Goal: Information Seeking & Learning: Find specific fact

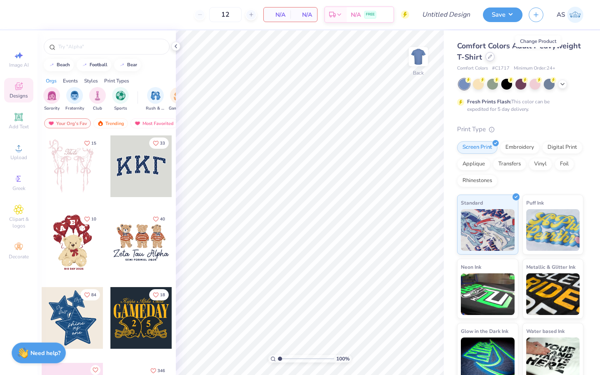
click at [492, 56] on icon at bounding box center [490, 57] width 4 height 4
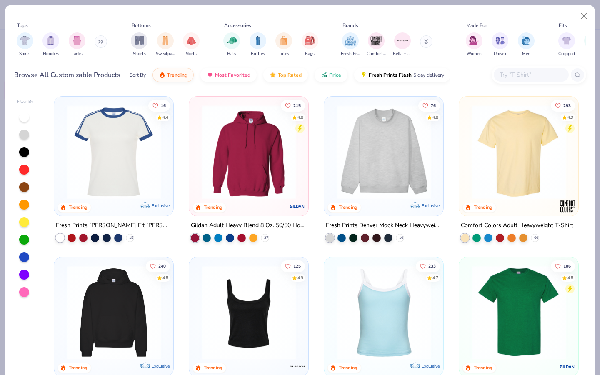
click at [531, 74] on input "text" at bounding box center [531, 75] width 64 height 10
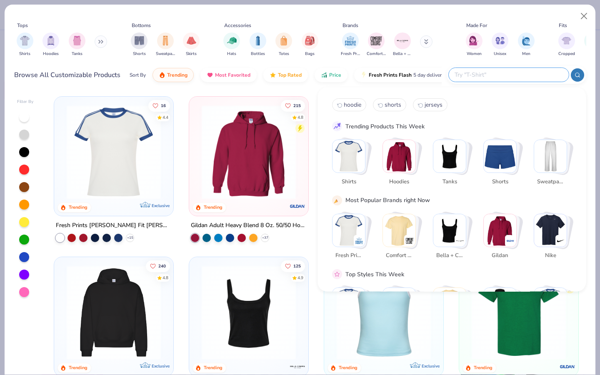
type input "a"
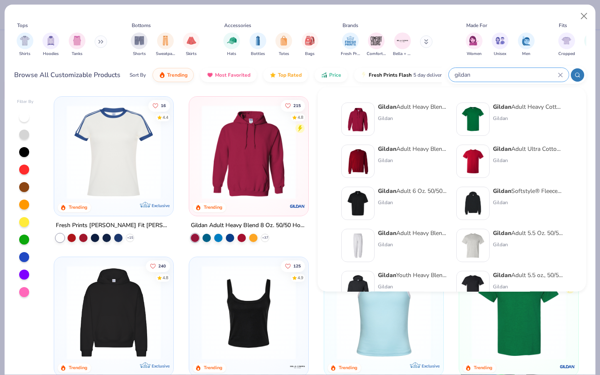
type input "gildan"
click at [423, 108] on div "Gildan Adult Heavy Blend 8 Oz. 50/50 Hooded Sweatshirt" at bounding box center [413, 107] width 70 height 9
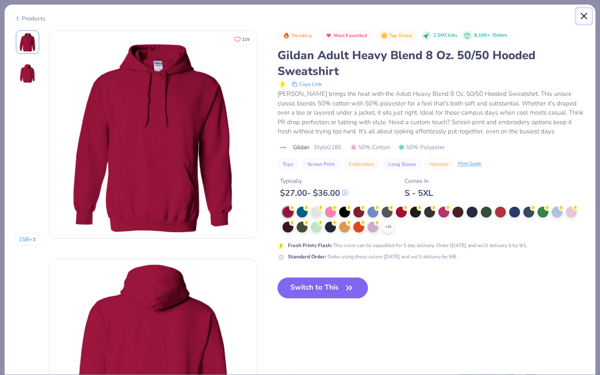
click at [586, 17] on button "Close" at bounding box center [584, 16] width 16 height 16
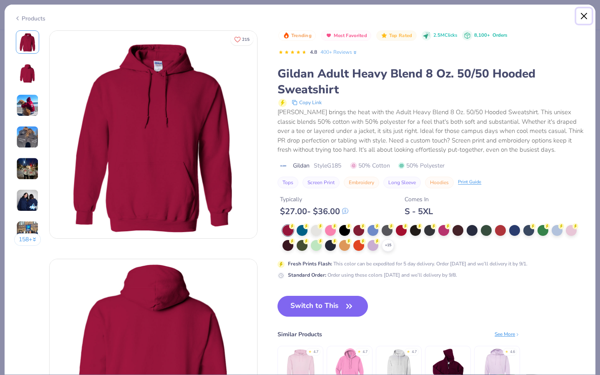
click at [584, 15] on button "Close" at bounding box center [584, 16] width 16 height 16
click at [584, 16] on button "Close" at bounding box center [584, 16] width 16 height 16
click at [584, 10] on button "Close" at bounding box center [584, 16] width 16 height 16
click at [584, 19] on button "Close" at bounding box center [584, 16] width 16 height 16
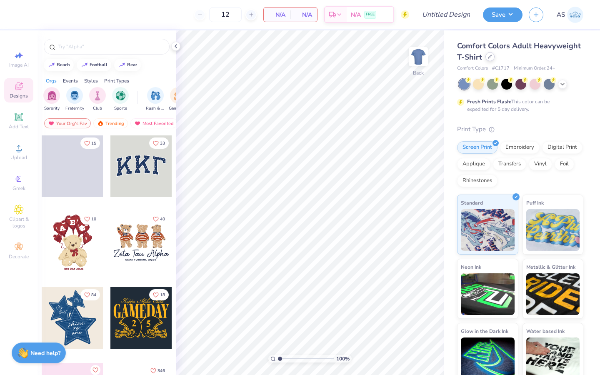
click at [492, 58] on icon at bounding box center [490, 56] width 3 height 3
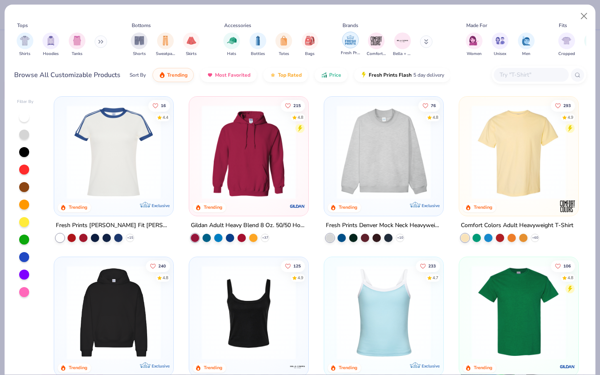
click at [358, 40] on div "filter for Fresh Prints" at bounding box center [350, 40] width 17 height 17
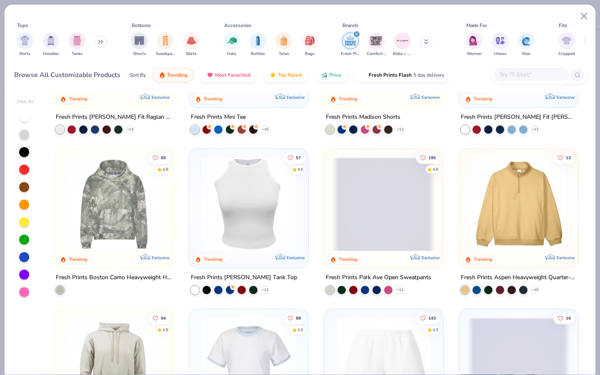
scroll to position [593, 0]
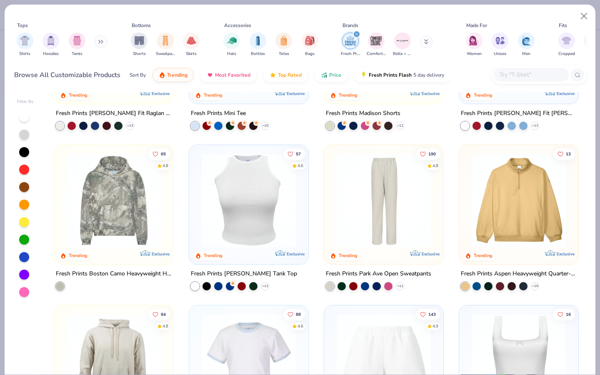
click at [98, 47] on div "Shirts Hoodies Tanks" at bounding box center [62, 44] width 96 height 31
click at [100, 42] on icon at bounding box center [99, 41] width 1 height 3
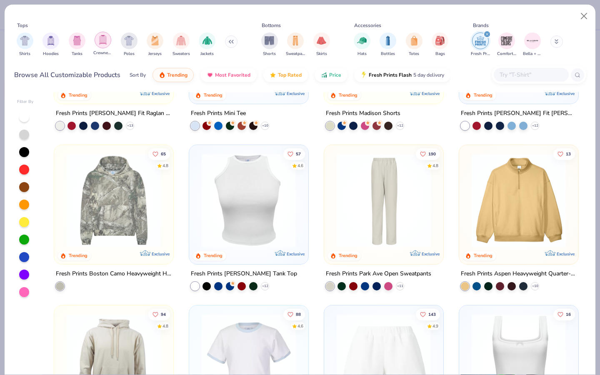
click at [103, 38] on img "filter for Crewnecks" at bounding box center [102, 40] width 9 height 10
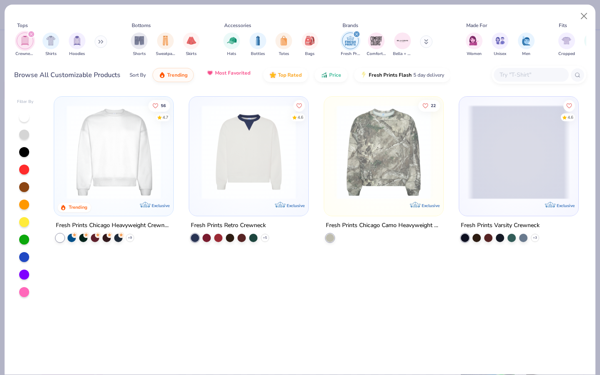
click at [218, 73] on span "Most Favorited" at bounding box center [232, 73] width 35 height 7
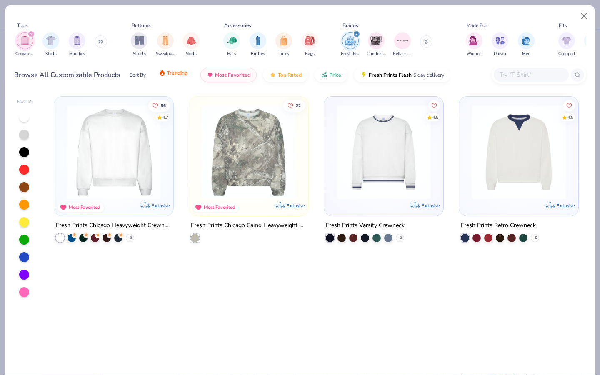
click at [174, 79] on button "Trending" at bounding box center [173, 73] width 41 height 14
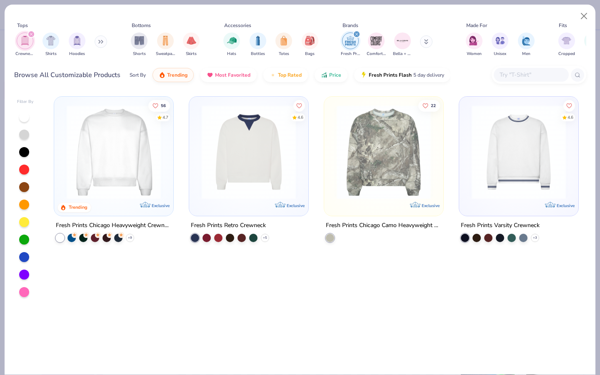
click at [357, 37] on div "filter for Fresh Prints" at bounding box center [357, 34] width 8 height 8
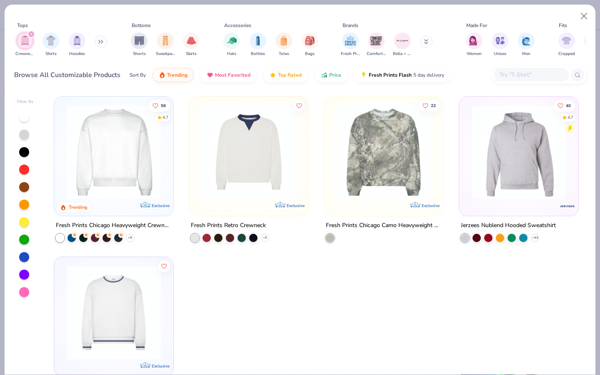
click at [426, 40] on button at bounding box center [426, 41] width 13 height 13
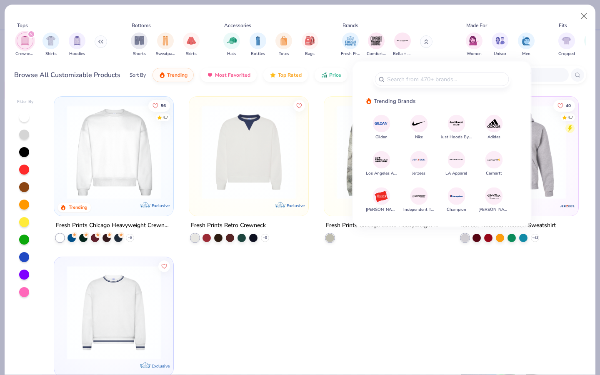
click at [25, 45] on img "filter for Crewnecks" at bounding box center [24, 41] width 9 height 10
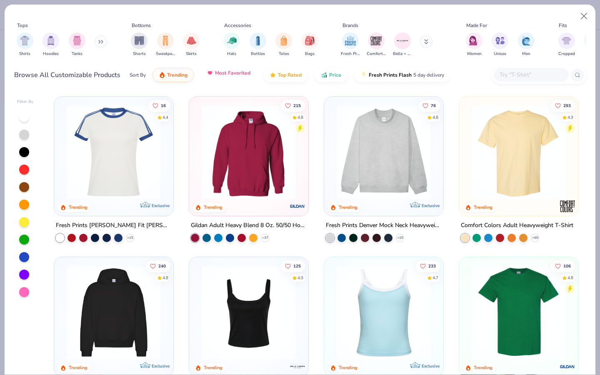
click at [227, 80] on button "Most Favorited" at bounding box center [228, 73] width 56 height 14
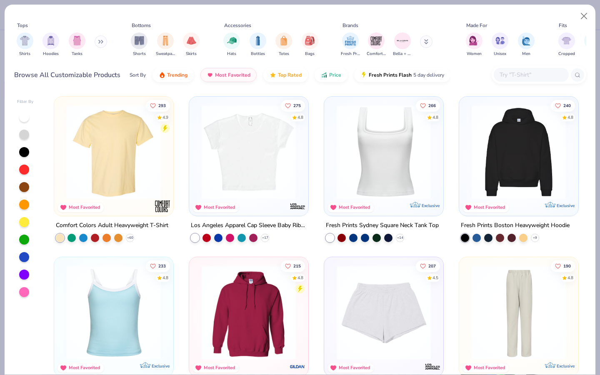
click at [107, 44] on div "Shirts Hoodies Tanks" at bounding box center [62, 44] width 96 height 31
click at [98, 44] on button at bounding box center [101, 41] width 13 height 13
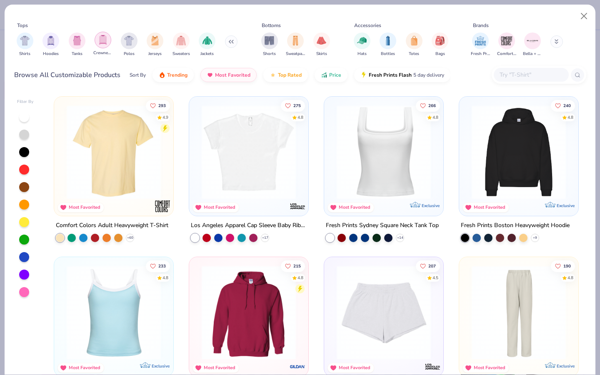
click at [107, 46] on div "filter for Crewnecks" at bounding box center [103, 40] width 17 height 17
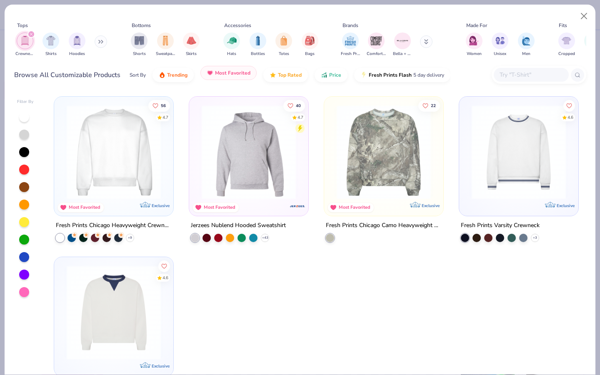
click at [213, 78] on button "Most Favorited" at bounding box center [228, 73] width 56 height 14
click at [188, 76] on button "Trending" at bounding box center [173, 73] width 41 height 14
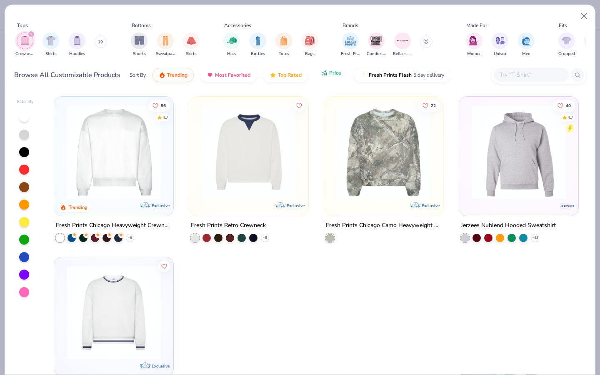
click at [323, 72] on icon "button" at bounding box center [324, 73] width 7 height 8
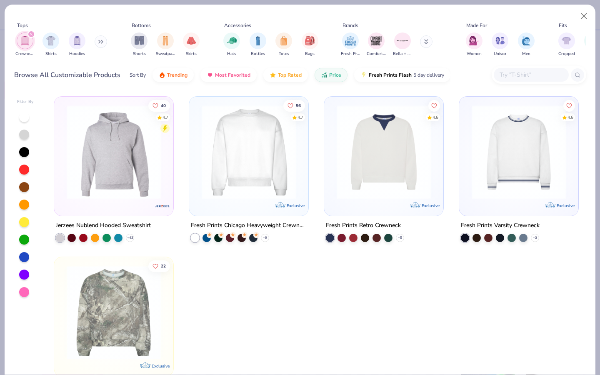
click at [503, 79] on input "text" at bounding box center [531, 75] width 64 height 10
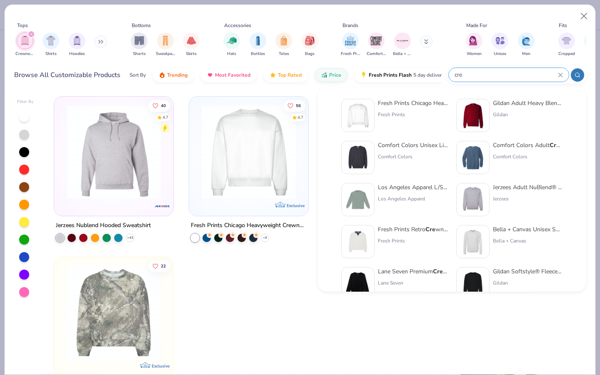
scroll to position [5, 0]
type input "cre"
click at [501, 152] on div "Comfort Colors" at bounding box center [528, 156] width 70 height 8
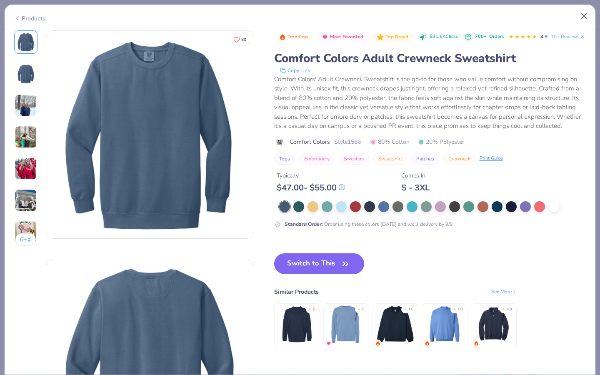
click at [33, 78] on img at bounding box center [26, 74] width 20 height 20
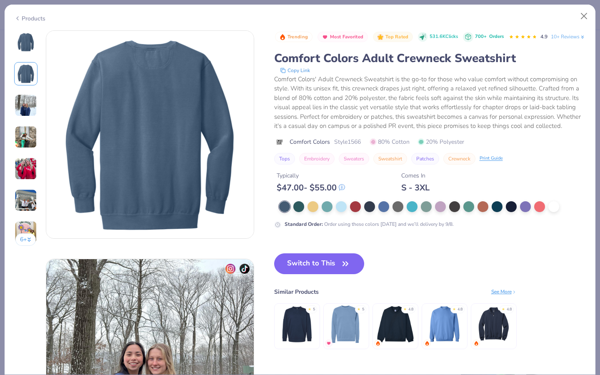
click at [27, 96] on img at bounding box center [26, 105] width 23 height 23
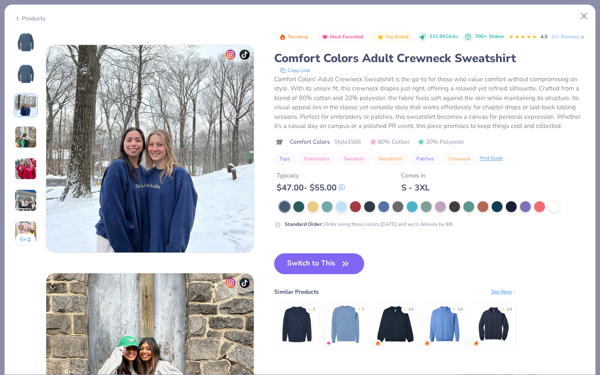
scroll to position [457, 0]
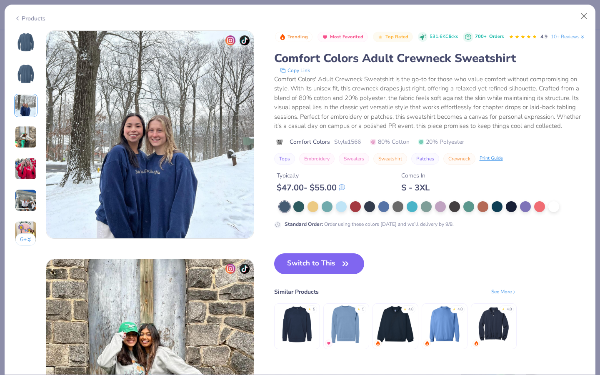
click at [23, 124] on div "6 +" at bounding box center [25, 141] width 23 height 222
click at [23, 129] on img at bounding box center [26, 137] width 23 height 23
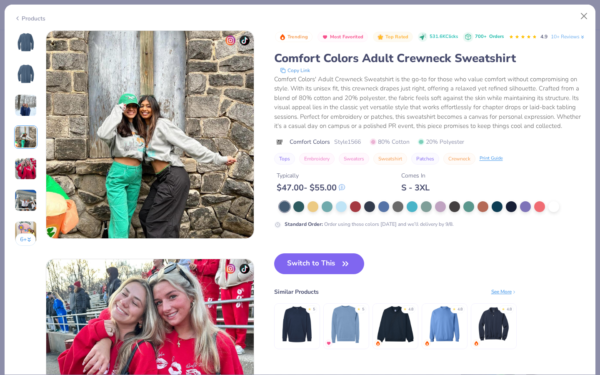
click at [28, 167] on img at bounding box center [26, 169] width 23 height 23
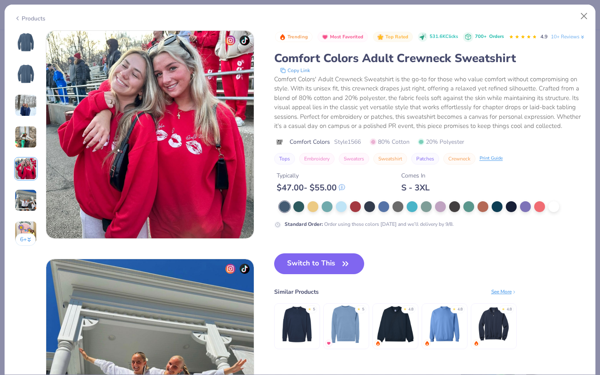
click at [28, 195] on img at bounding box center [26, 200] width 23 height 23
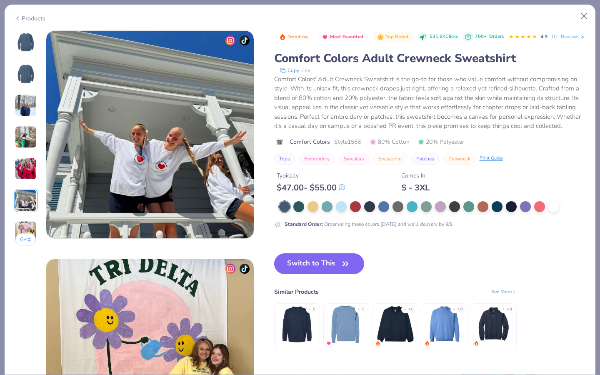
click at [29, 223] on img at bounding box center [26, 232] width 23 height 23
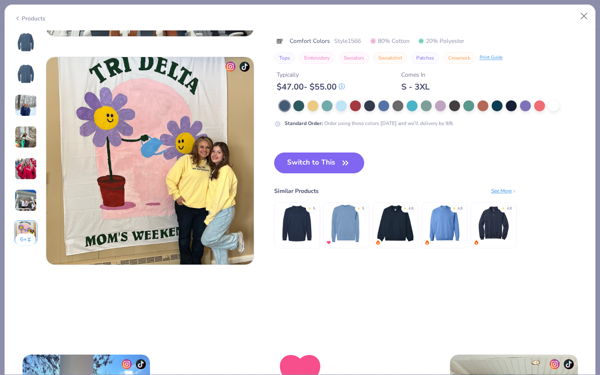
scroll to position [1341, 0]
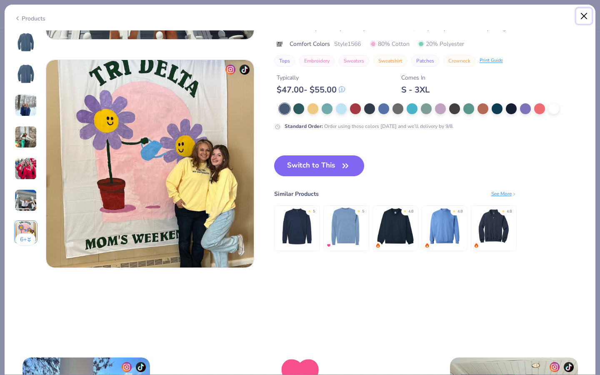
click at [585, 17] on button "Close" at bounding box center [584, 16] width 16 height 16
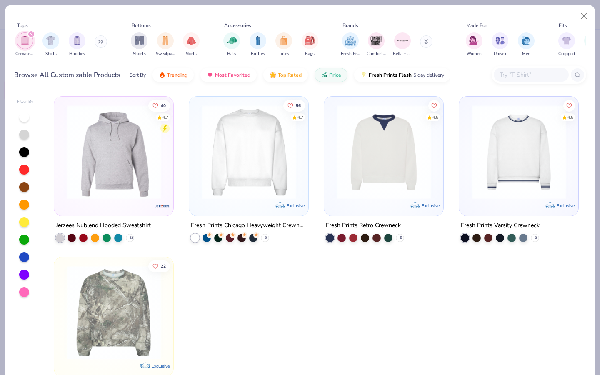
click at [501, 144] on img at bounding box center [519, 152] width 103 height 94
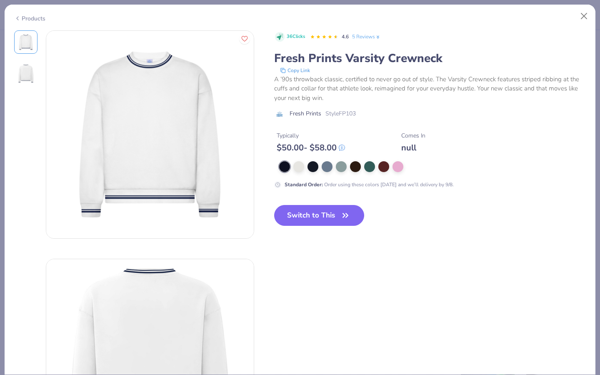
click at [33, 72] on img at bounding box center [26, 74] width 20 height 20
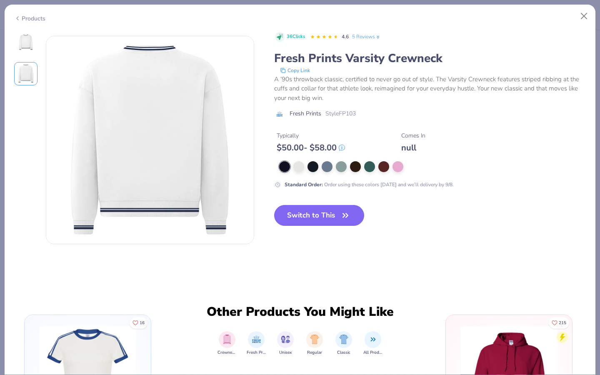
scroll to position [228, 0]
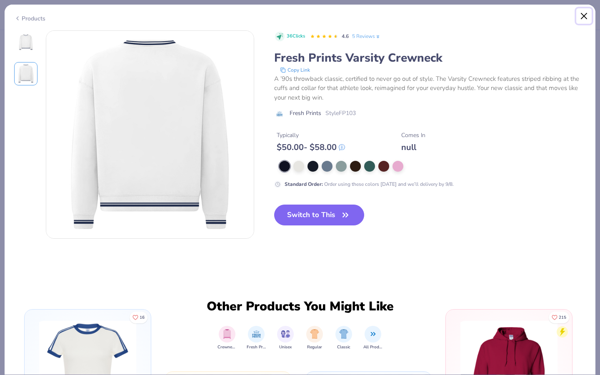
click at [590, 14] on button "Close" at bounding box center [584, 16] width 16 height 16
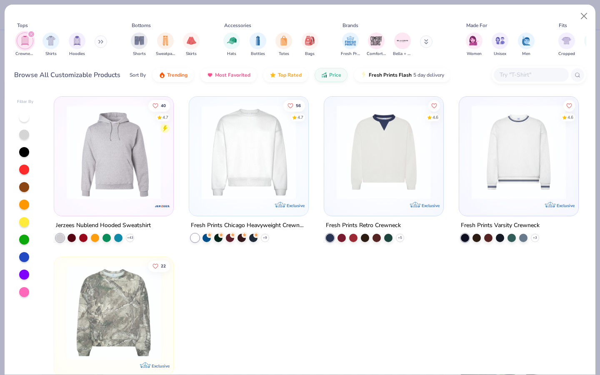
click at [232, 178] on img at bounding box center [249, 152] width 103 height 94
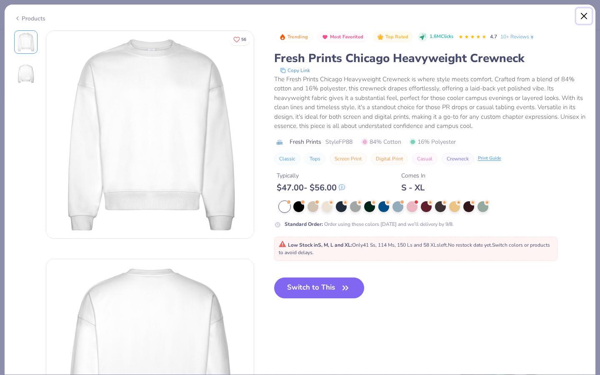
click at [585, 13] on button "Close" at bounding box center [584, 16] width 16 height 16
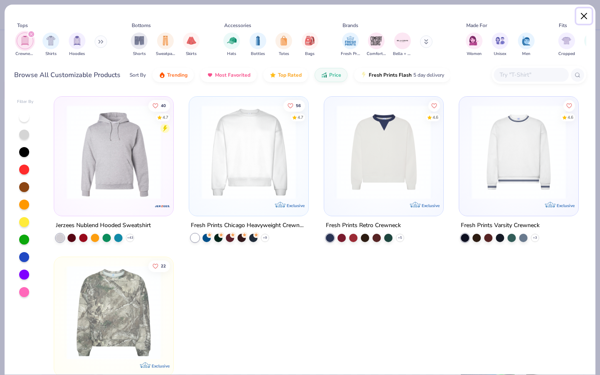
click at [584, 18] on button "Close" at bounding box center [584, 16] width 16 height 16
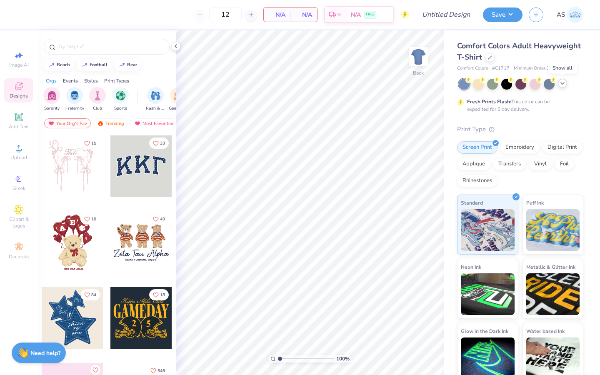
click at [564, 83] on polyline at bounding box center [562, 84] width 3 height 2
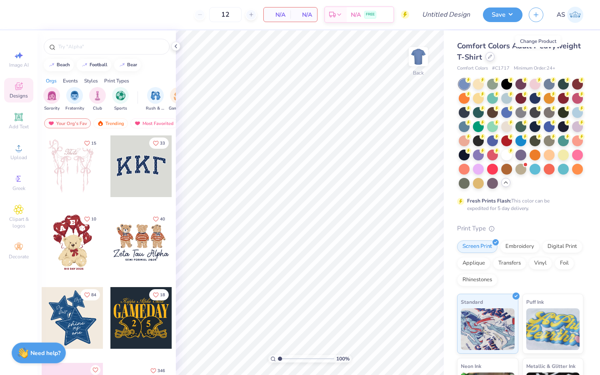
click at [495, 60] on div at bounding box center [490, 56] width 9 height 9
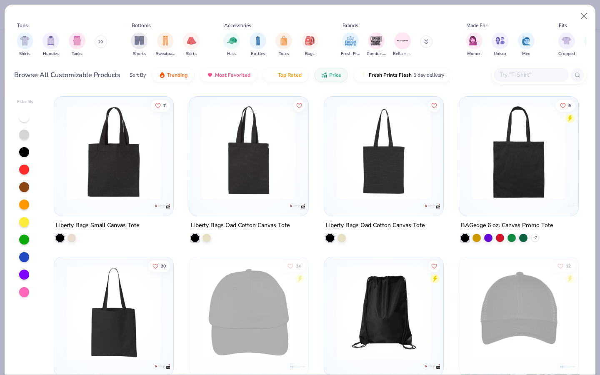
click at [100, 46] on button at bounding box center [101, 41] width 13 height 13
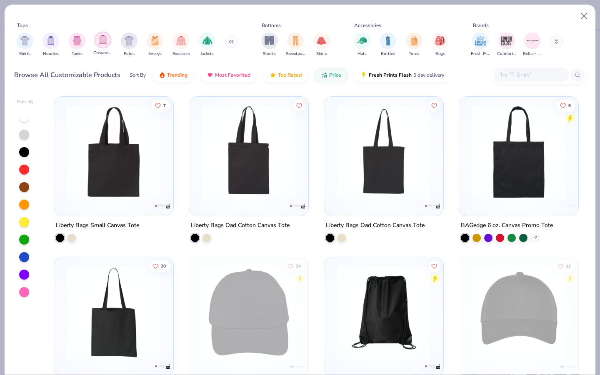
click at [101, 45] on div "filter for Crewnecks" at bounding box center [103, 40] width 17 height 17
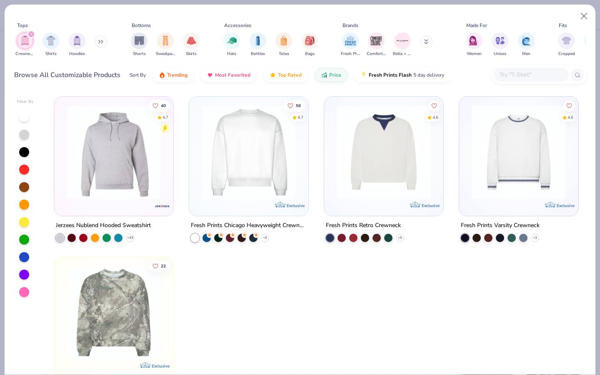
click at [33, 33] on icon "filter for Crewnecks" at bounding box center [31, 34] width 3 height 3
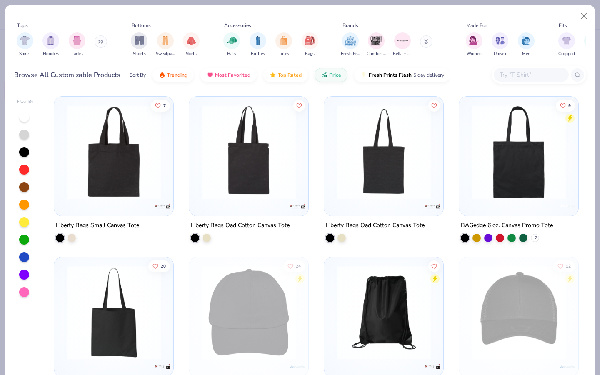
click at [513, 68] on div at bounding box center [531, 75] width 75 height 14
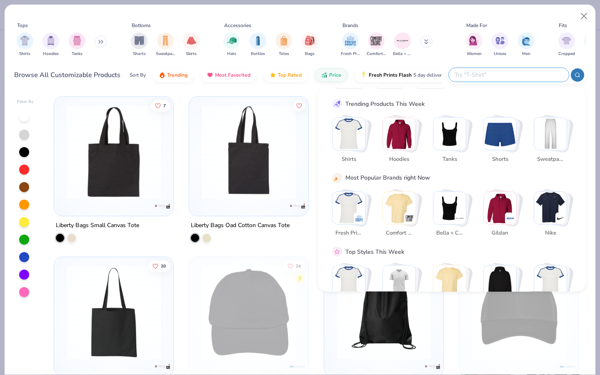
scroll to position [24, 0]
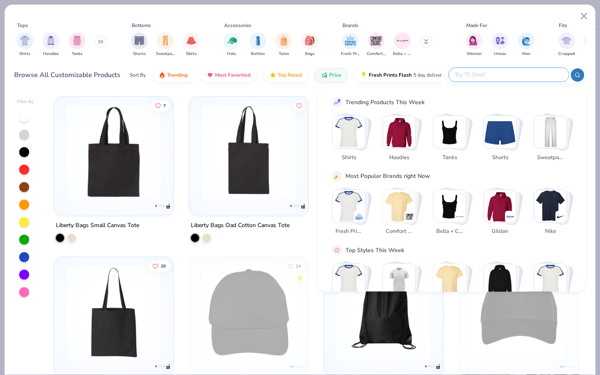
click at [501, 210] on img "Stack Card Button Gildan" at bounding box center [500, 206] width 33 height 33
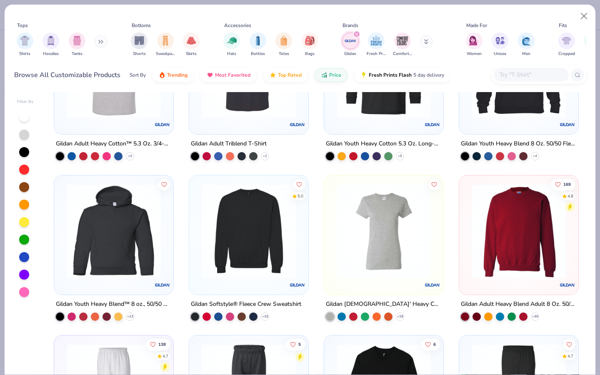
scroll to position [933, 0]
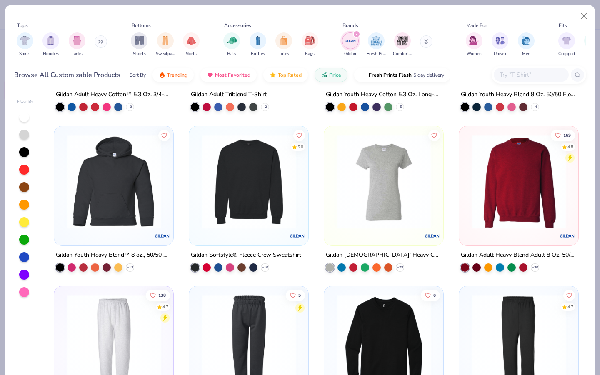
click at [268, 207] on img at bounding box center [249, 181] width 103 height 94
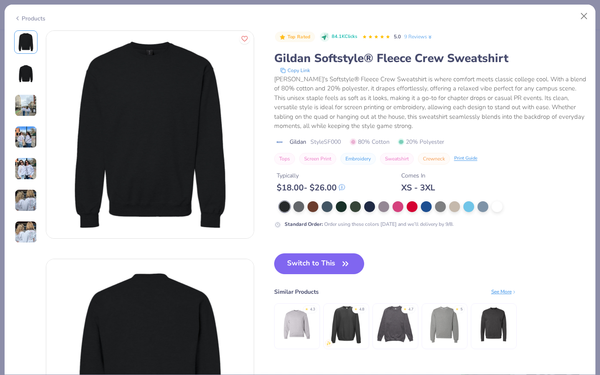
click at [36, 103] on img at bounding box center [26, 105] width 23 height 23
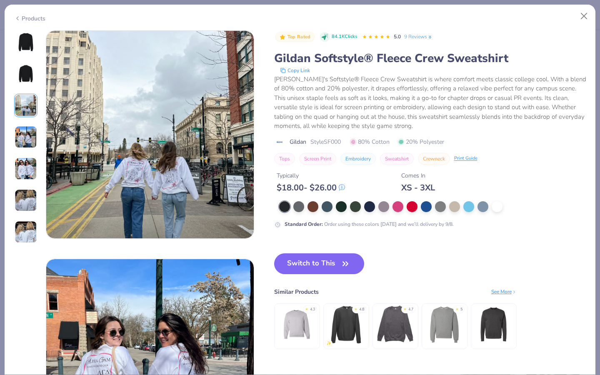
click at [32, 132] on img at bounding box center [26, 137] width 23 height 23
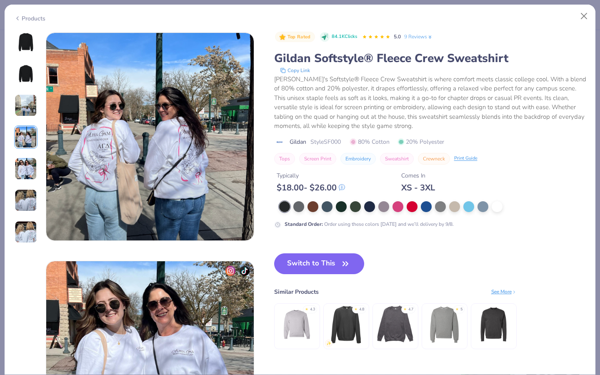
scroll to position [685, 0]
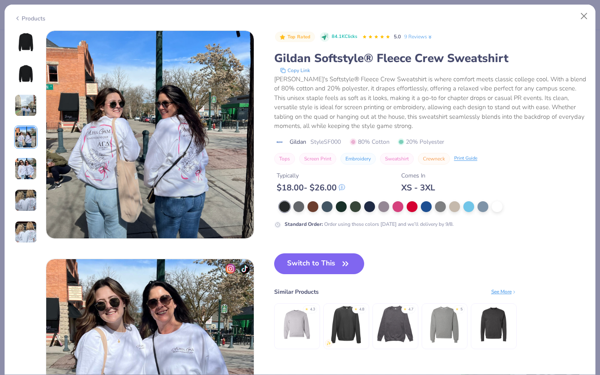
click at [25, 167] on img at bounding box center [26, 169] width 23 height 23
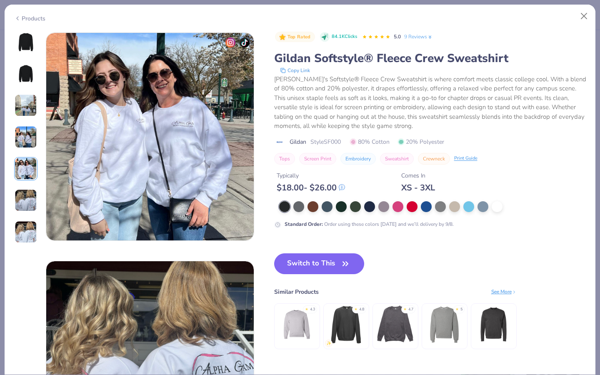
scroll to position [914, 0]
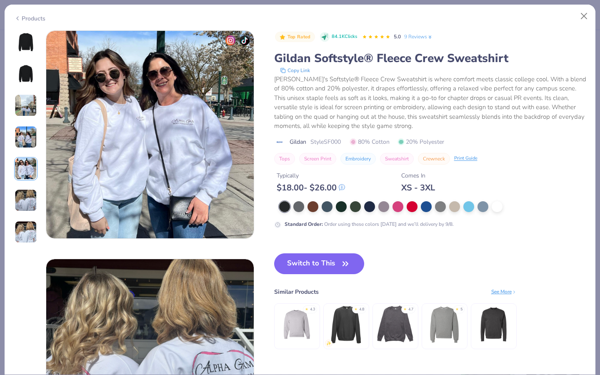
click at [26, 198] on img at bounding box center [26, 200] width 23 height 23
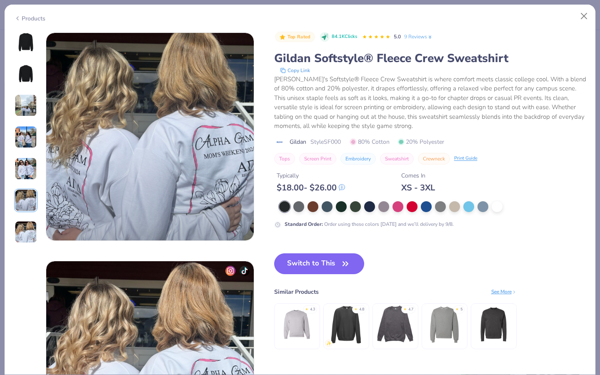
scroll to position [1142, 0]
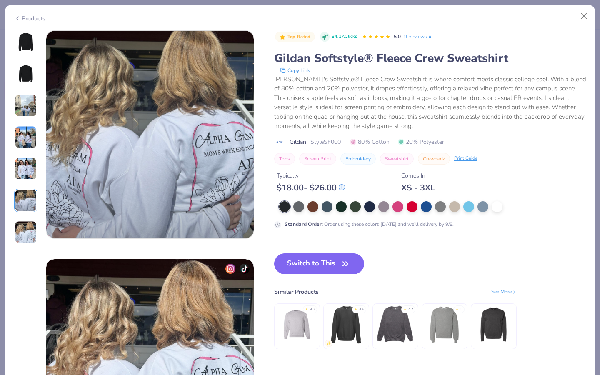
click at [29, 228] on img at bounding box center [26, 232] width 23 height 23
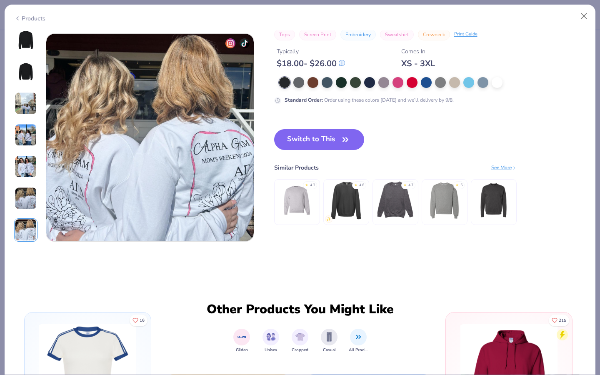
scroll to position [1371, 0]
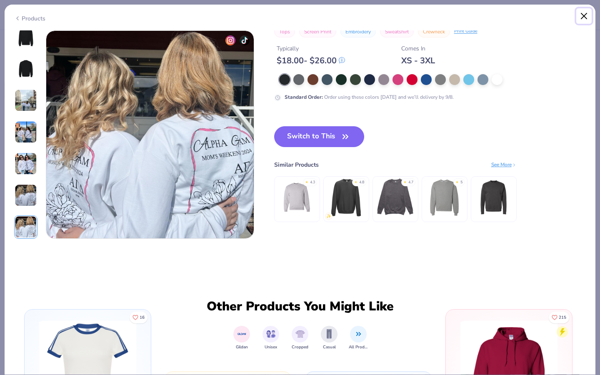
click at [583, 18] on button "Close" at bounding box center [584, 16] width 16 height 16
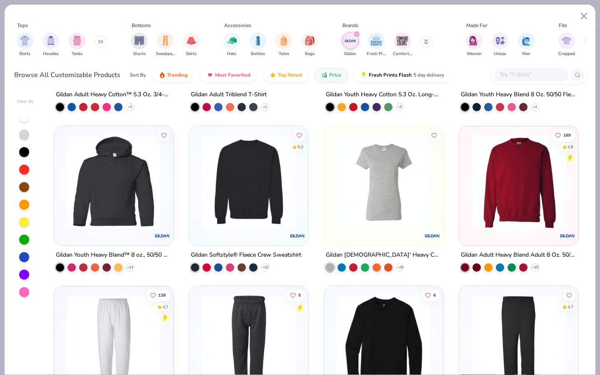
click at [519, 161] on img at bounding box center [519, 181] width 103 height 94
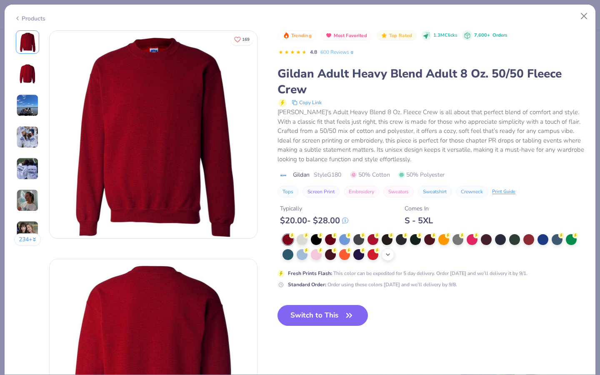
click at [392, 258] on div "+ 8" at bounding box center [388, 254] width 13 height 13
click at [582, 15] on button "Close" at bounding box center [584, 16] width 16 height 16
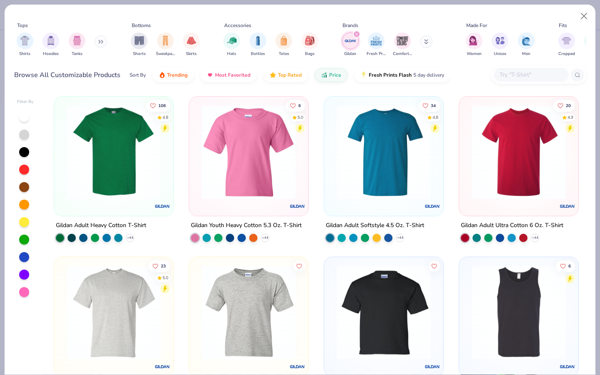
click at [503, 73] on input "text" at bounding box center [531, 75] width 64 height 10
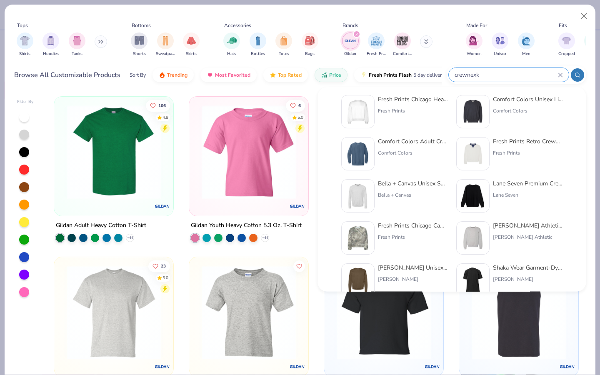
scroll to position [8, 0]
type input "crewnexk"
click at [516, 109] on div "Comfort Colors" at bounding box center [528, 110] width 70 height 8
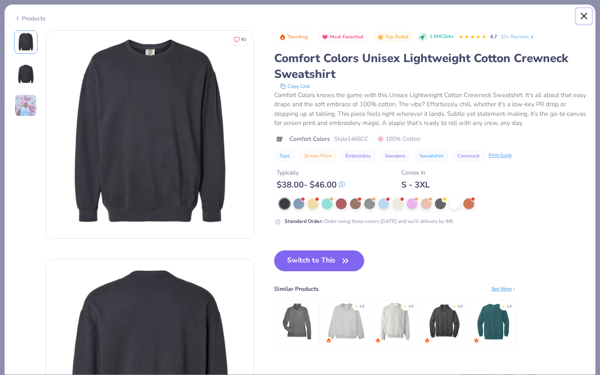
click at [579, 10] on button "Close" at bounding box center [584, 16] width 16 height 16
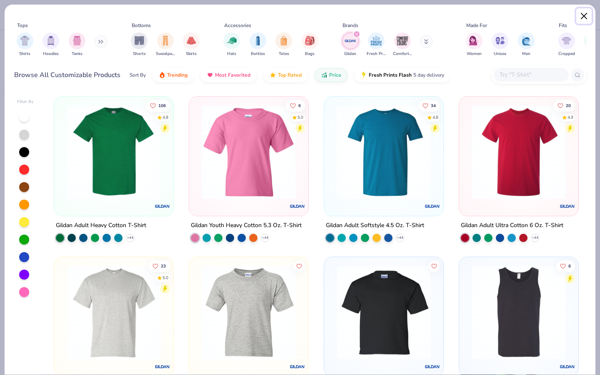
click at [580, 17] on button "Close" at bounding box center [584, 16] width 16 height 16
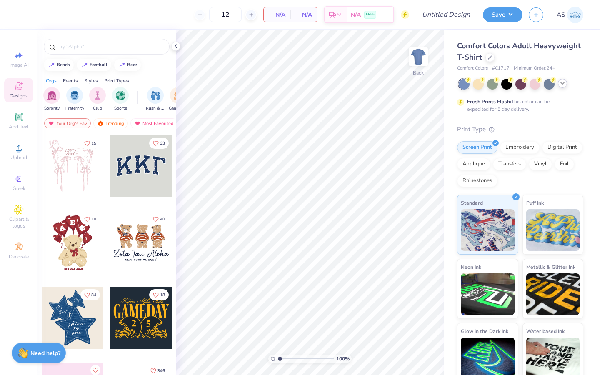
click at [565, 80] on icon at bounding box center [562, 83] width 7 height 7
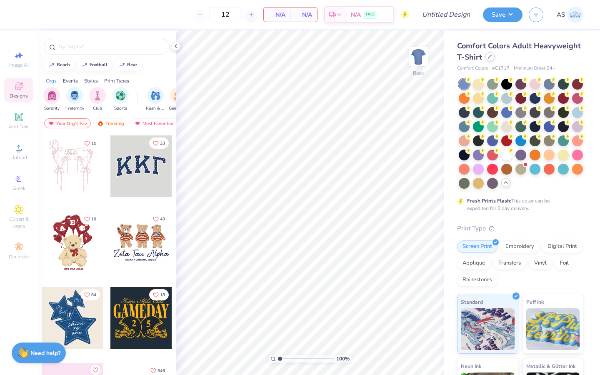
click at [495, 59] on div at bounding box center [490, 56] width 9 height 9
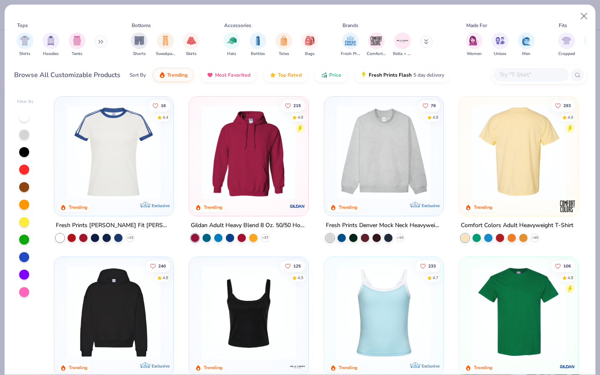
click at [519, 65] on div "Browse All Customizable Products Sort By Trending Most Favorited Top Rated Pric…" at bounding box center [300, 74] width 572 height 23
click at [519, 74] on input "text" at bounding box center [531, 75] width 64 height 10
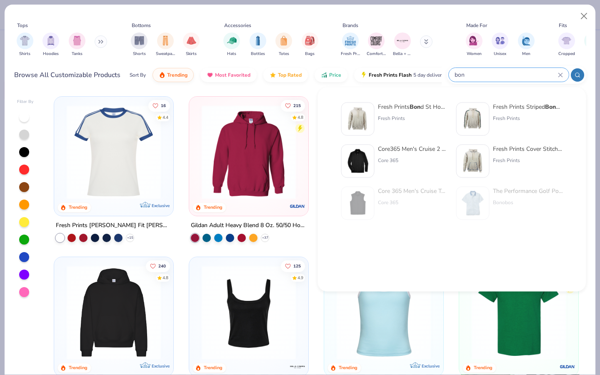
type input "bone"
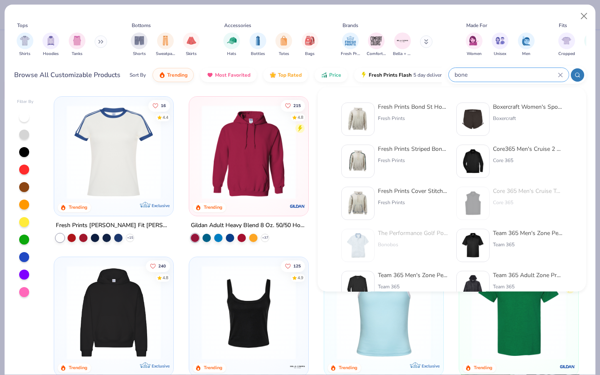
click at [557, 73] on input "bone" at bounding box center [506, 75] width 104 height 10
click at [560, 75] on icon at bounding box center [561, 75] width 4 height 4
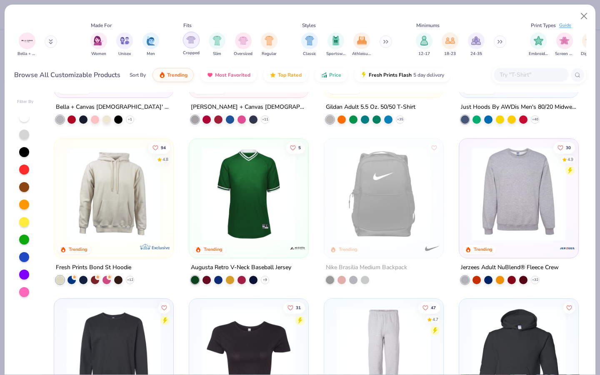
scroll to position [0, 413]
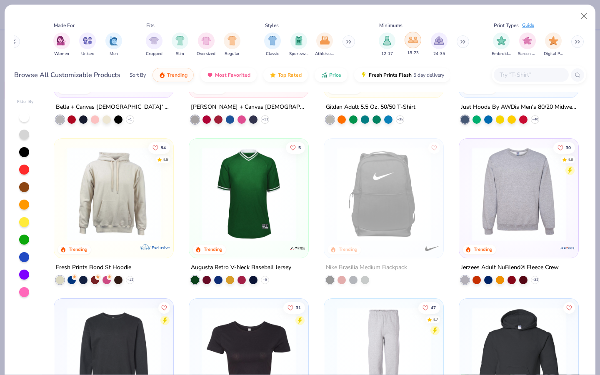
click at [418, 44] on div "filter for 18-23" at bounding box center [413, 40] width 17 height 17
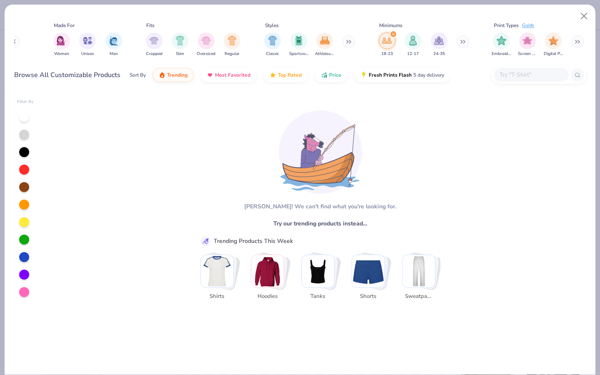
click at [396, 34] on div "filter for 18-23" at bounding box center [394, 34] width 8 height 8
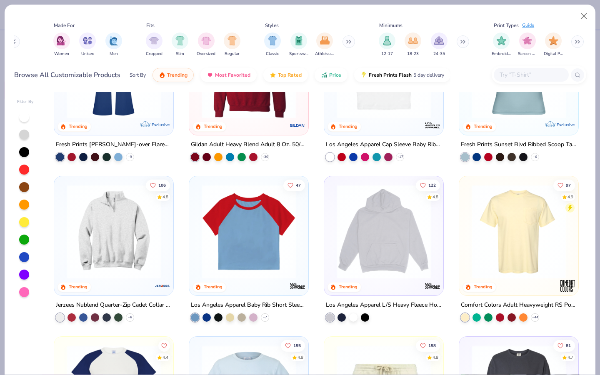
scroll to position [652, 0]
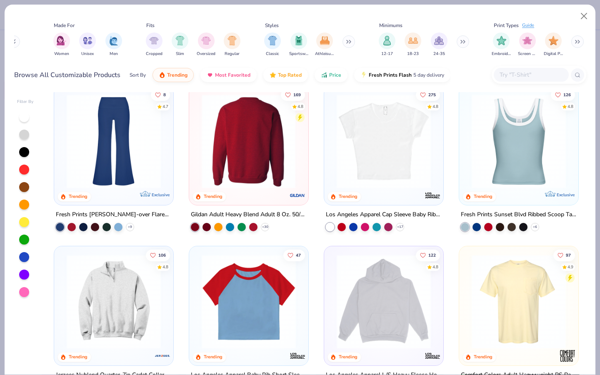
click at [281, 152] on div at bounding box center [248, 141] width 307 height 94
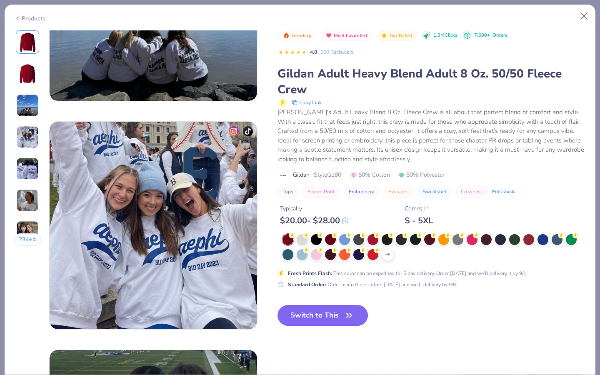
scroll to position [597, 0]
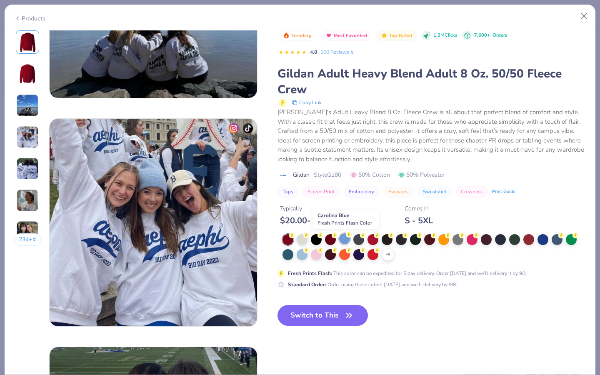
click at [346, 239] on div at bounding box center [344, 238] width 11 height 11
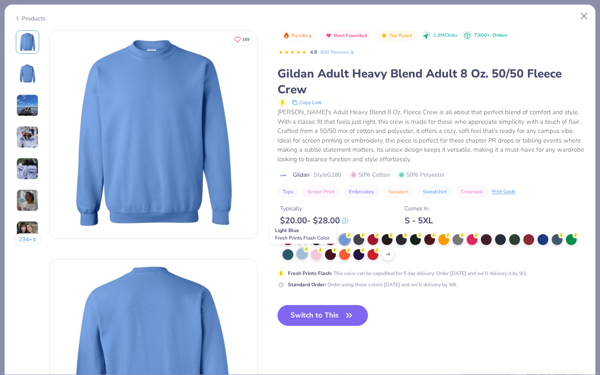
click at [297, 255] on div at bounding box center [302, 253] width 11 height 11
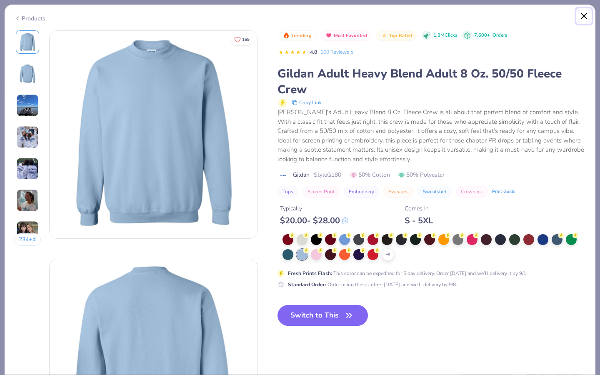
click at [586, 18] on button "Close" at bounding box center [584, 16] width 16 height 16
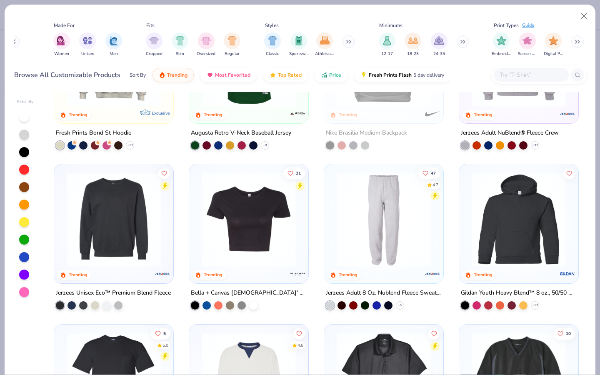
scroll to position [2345, 0]
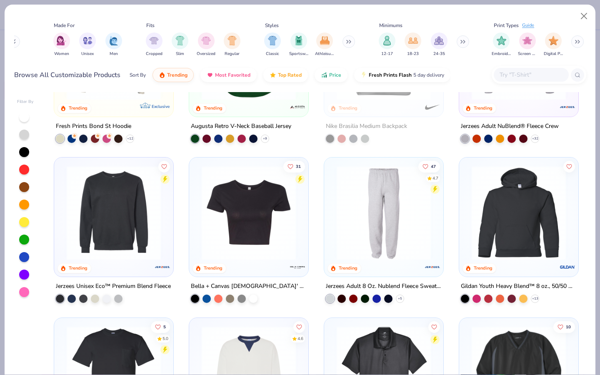
click at [165, 215] on div at bounding box center [113, 211] width 111 height 98
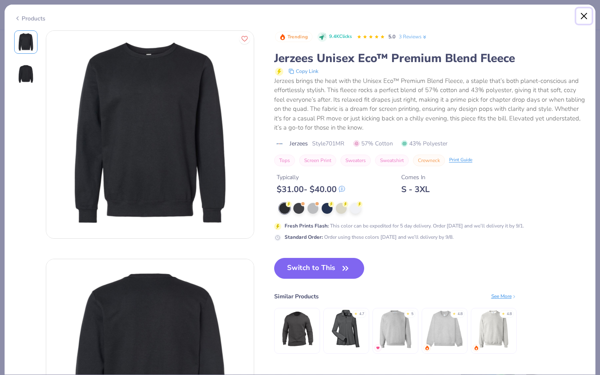
click at [587, 18] on button "Close" at bounding box center [584, 16] width 16 height 16
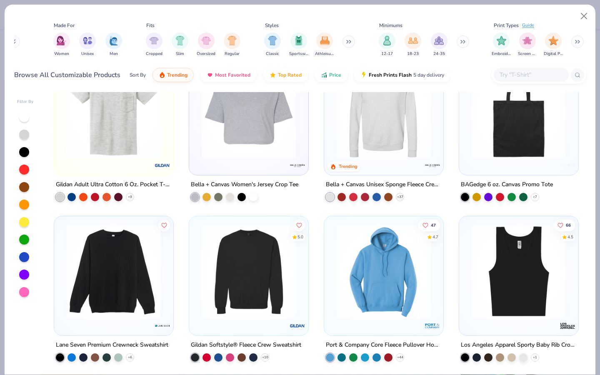
scroll to position [2731, 0]
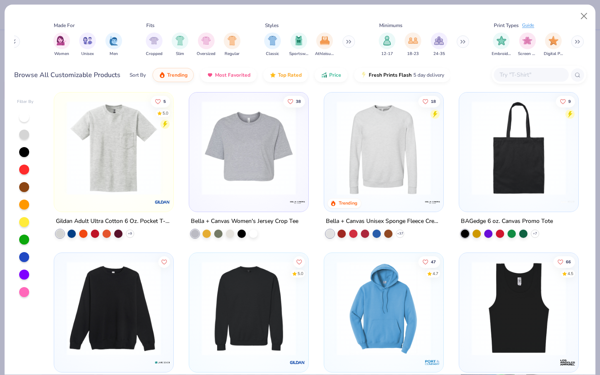
click at [376, 164] on img at bounding box center [384, 148] width 103 height 94
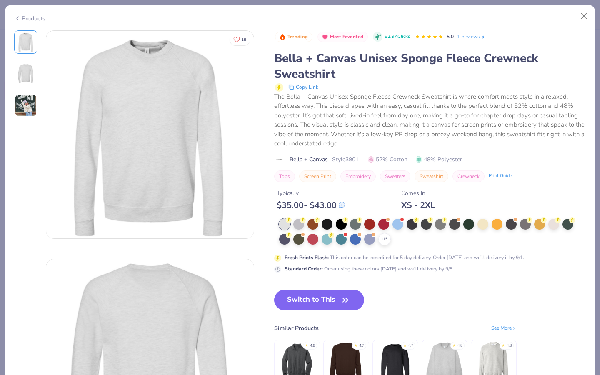
click at [33, 75] on img at bounding box center [26, 74] width 20 height 20
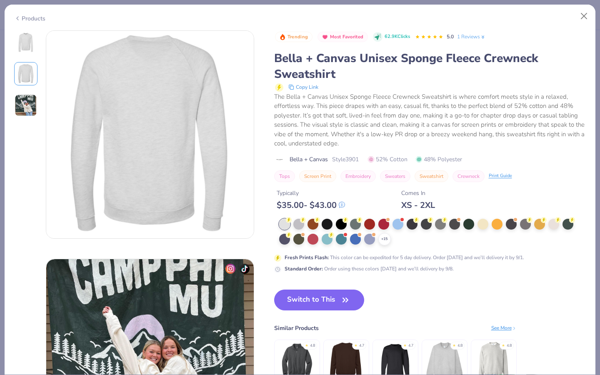
click at [28, 93] on div at bounding box center [25, 73] width 23 height 87
click at [25, 100] on img at bounding box center [26, 105] width 23 height 23
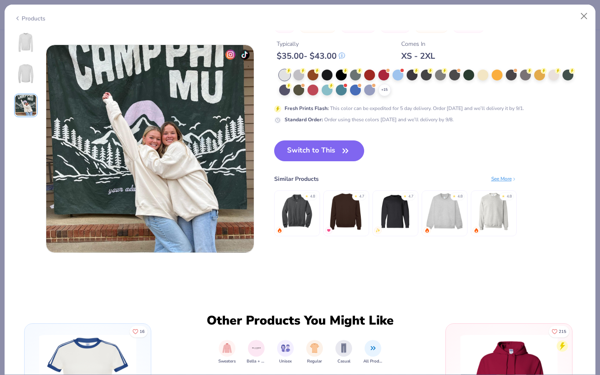
scroll to position [457, 0]
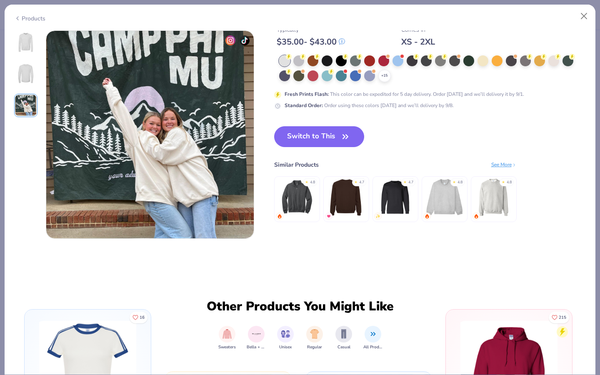
click at [338, 193] on img at bounding box center [346, 198] width 40 height 40
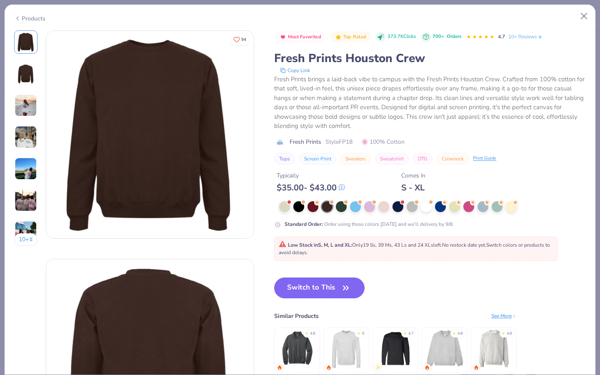
click at [33, 74] on img at bounding box center [26, 74] width 20 height 20
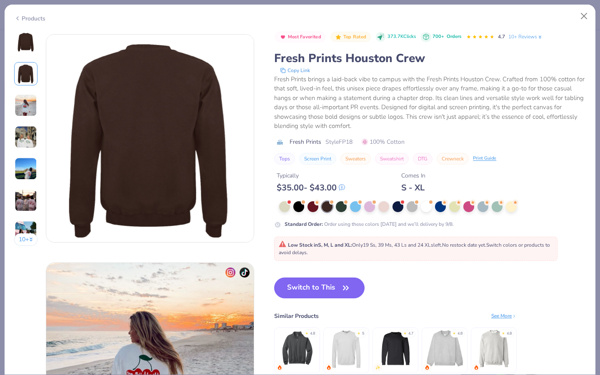
click at [28, 98] on img at bounding box center [26, 105] width 23 height 23
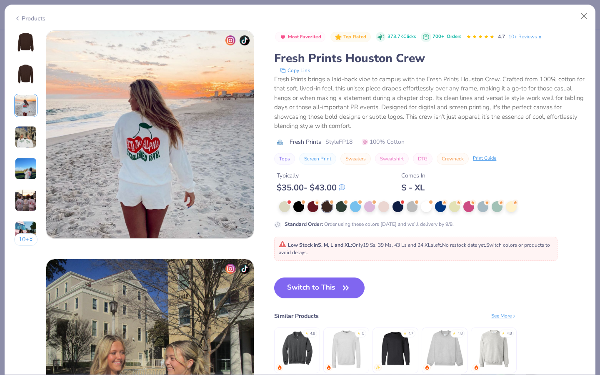
click at [24, 138] on img at bounding box center [26, 137] width 23 height 23
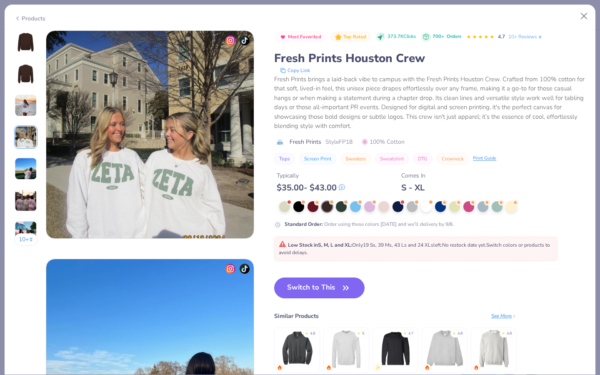
click at [21, 165] on img at bounding box center [26, 169] width 23 height 23
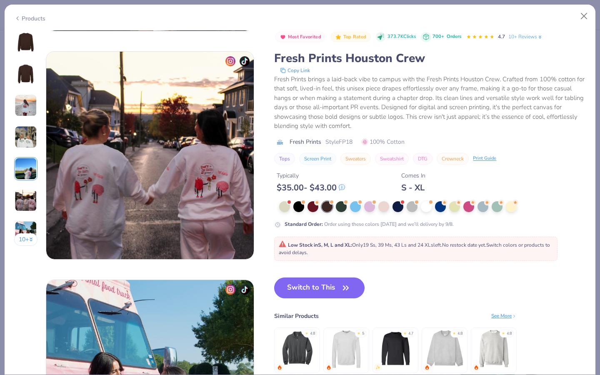
scroll to position [1124, 0]
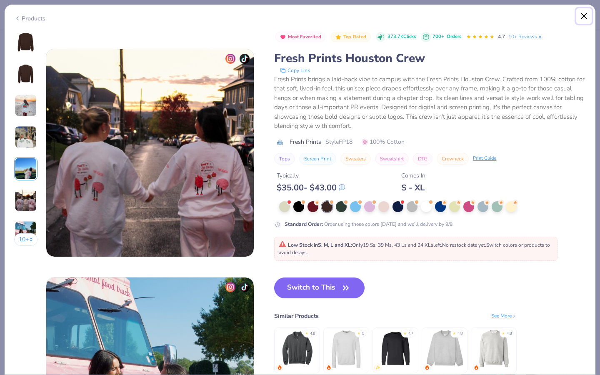
click at [585, 12] on button "Close" at bounding box center [584, 16] width 16 height 16
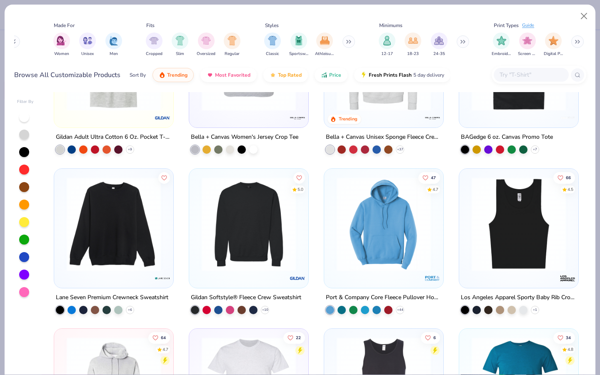
scroll to position [2906, 0]
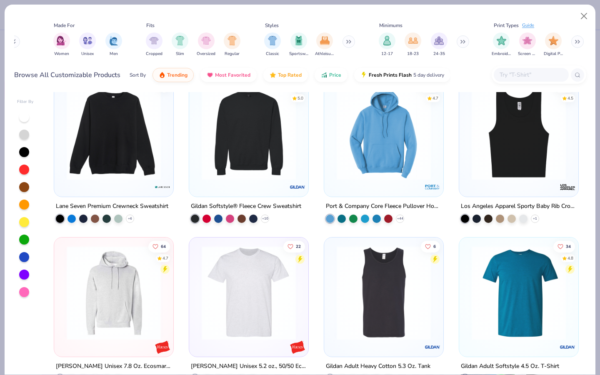
click at [259, 170] on img at bounding box center [249, 132] width 103 height 94
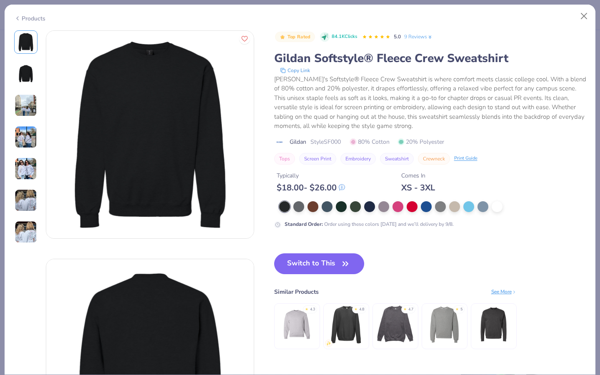
click at [27, 107] on img at bounding box center [26, 105] width 23 height 23
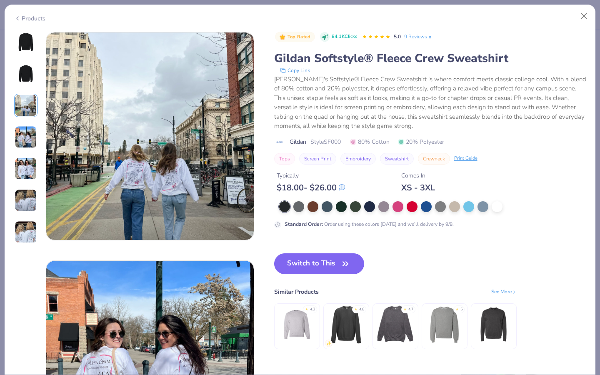
scroll to position [457, 0]
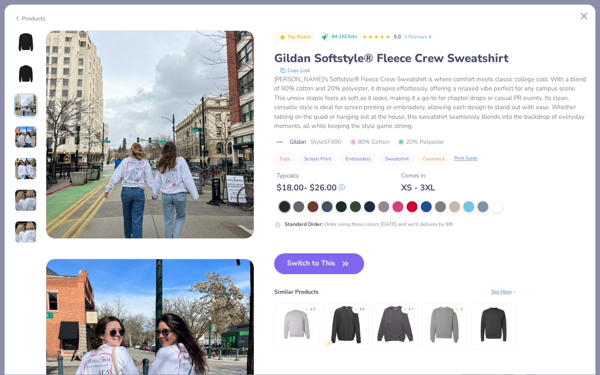
click at [21, 201] on img at bounding box center [26, 200] width 23 height 23
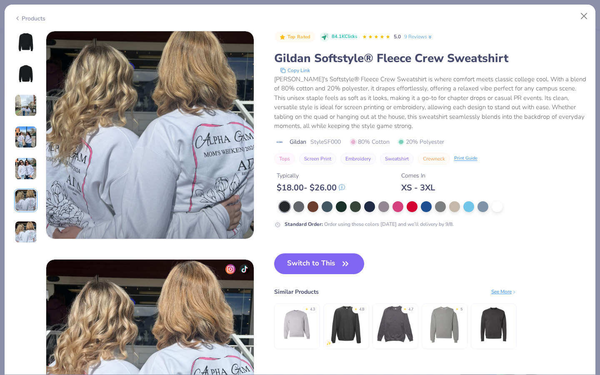
scroll to position [1142, 0]
click at [452, 210] on div at bounding box center [454, 205] width 11 height 11
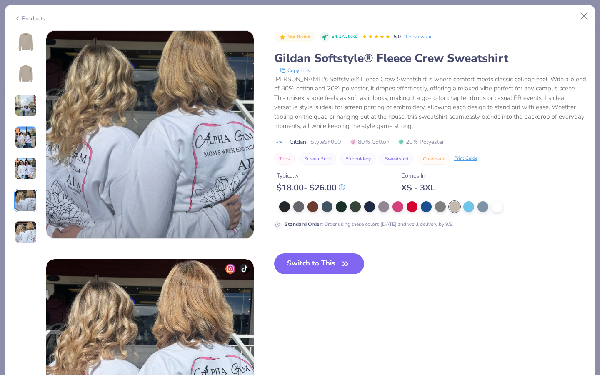
click at [20, 76] on img at bounding box center [26, 74] width 20 height 20
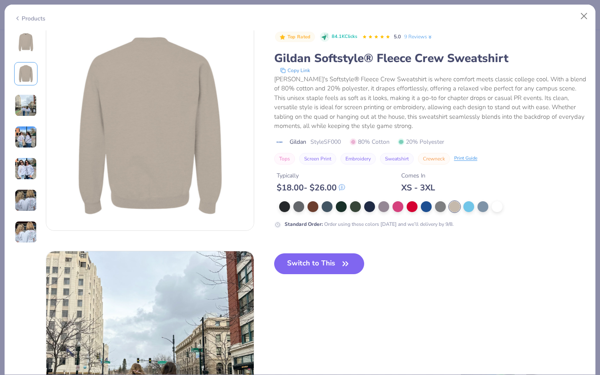
scroll to position [228, 0]
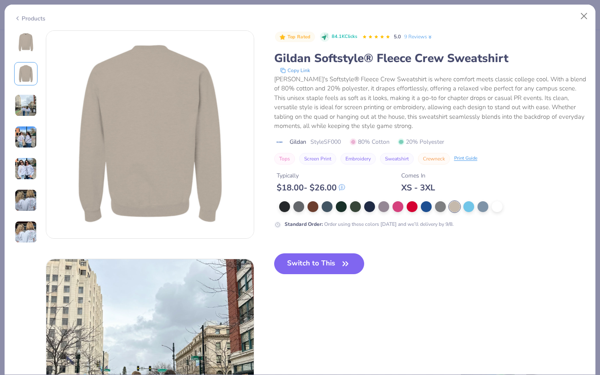
click at [26, 48] on img at bounding box center [26, 42] width 20 height 20
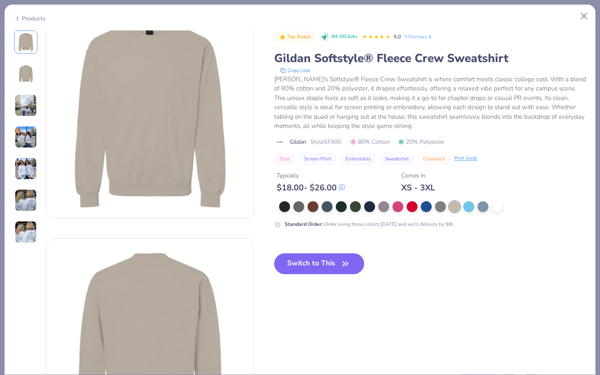
scroll to position [0, 0]
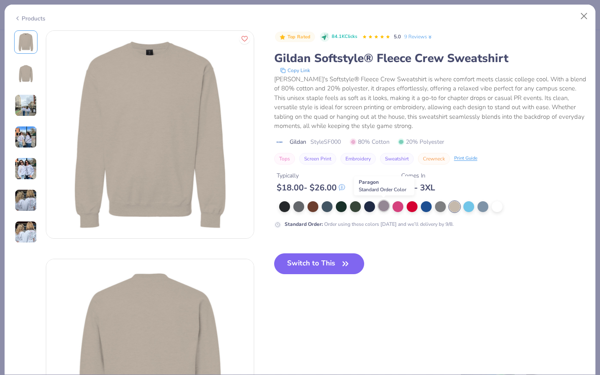
click at [379, 209] on div at bounding box center [383, 205] width 11 height 11
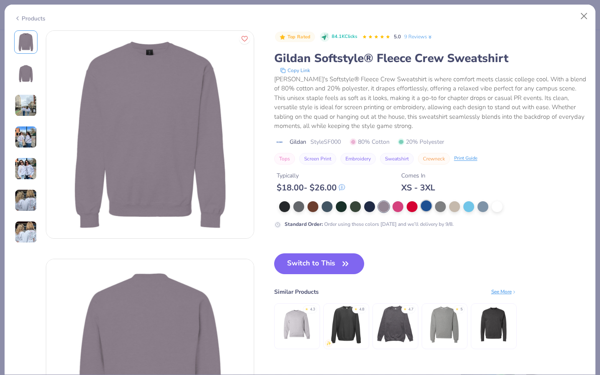
click at [423, 205] on div at bounding box center [426, 205] width 11 height 11
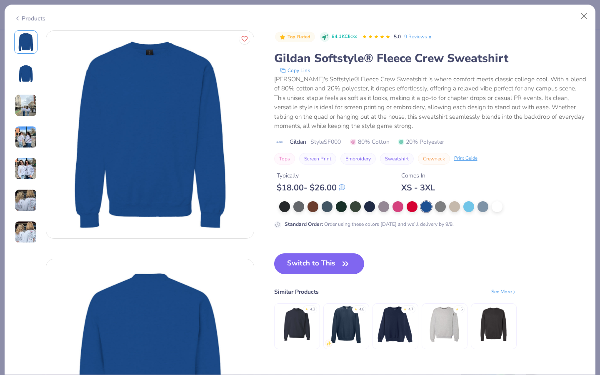
click at [30, 140] on img at bounding box center [26, 137] width 23 height 23
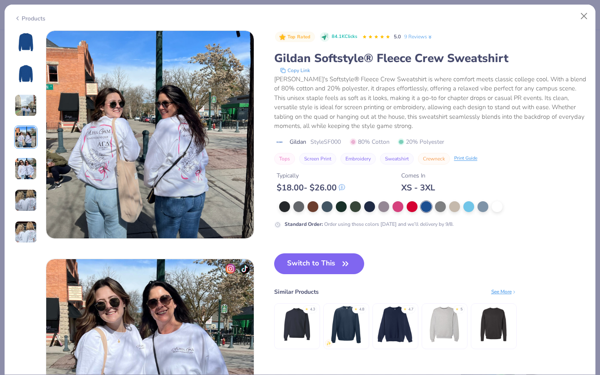
click at [29, 108] on img at bounding box center [26, 105] width 23 height 23
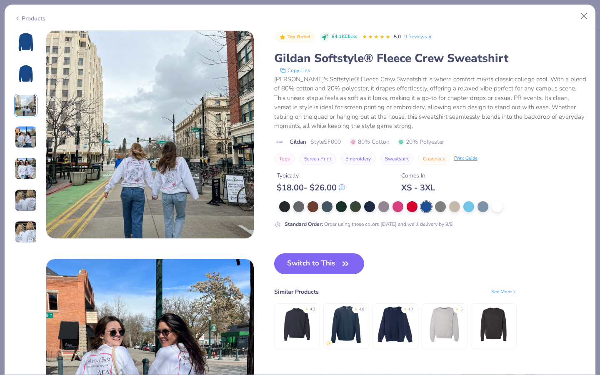
click at [23, 54] on div at bounding box center [25, 136] width 23 height 213
click at [23, 49] on img at bounding box center [26, 42] width 20 height 20
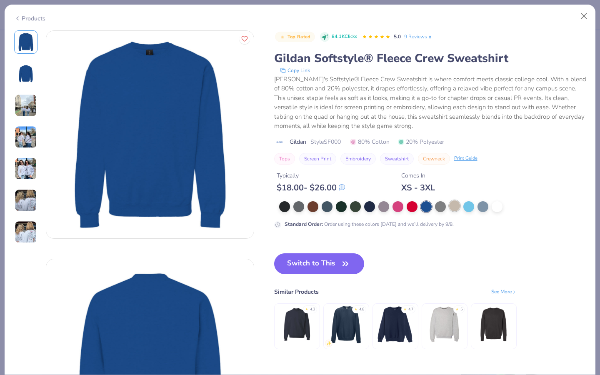
click at [454, 205] on div at bounding box center [454, 205] width 11 height 11
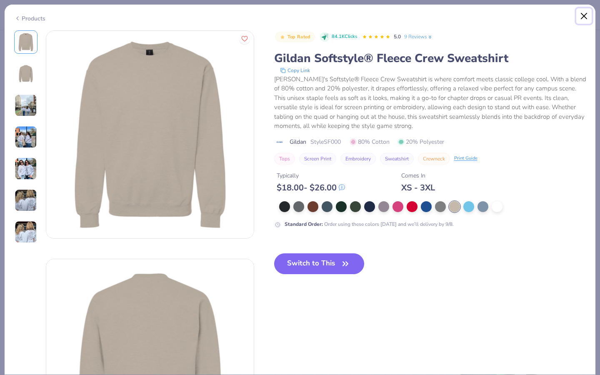
click at [582, 14] on button "Close" at bounding box center [584, 16] width 16 height 16
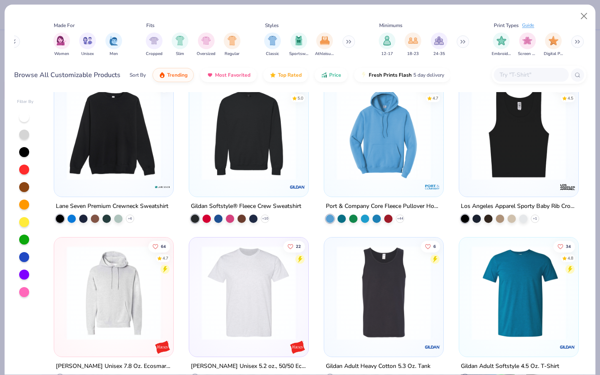
click at [118, 151] on img at bounding box center [114, 132] width 103 height 94
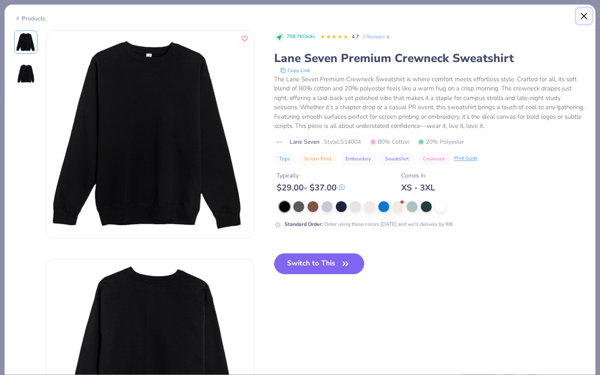
click at [582, 19] on button "Close" at bounding box center [584, 16] width 16 height 16
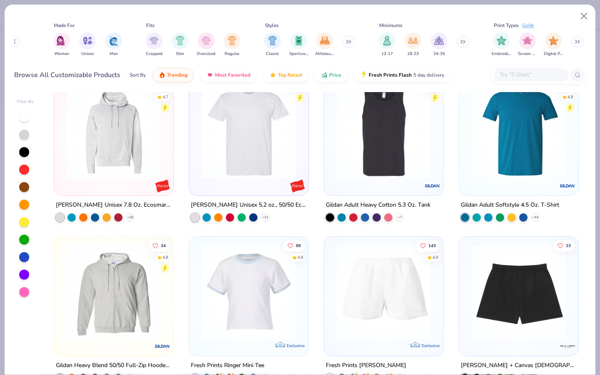
scroll to position [3140, 0]
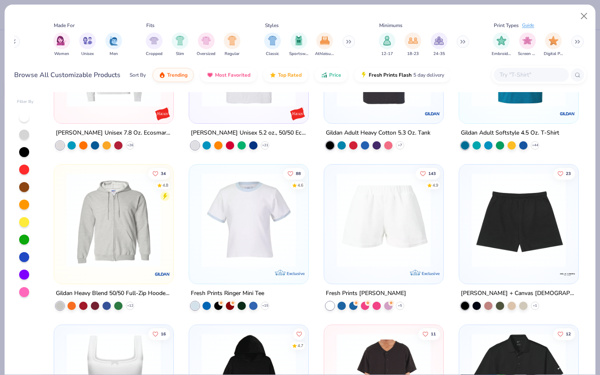
click at [522, 235] on img at bounding box center [519, 220] width 103 height 94
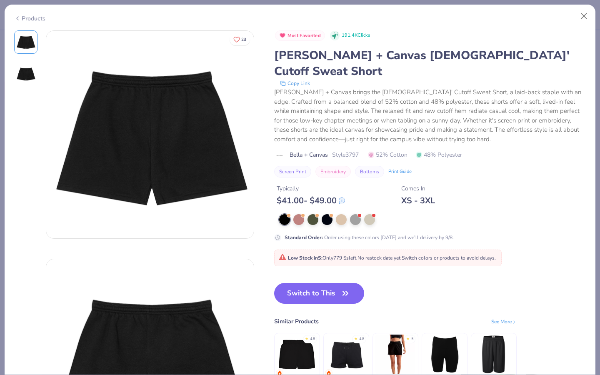
click at [28, 65] on img at bounding box center [26, 74] width 20 height 20
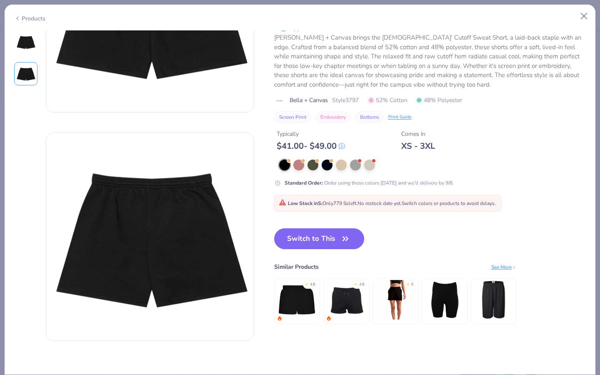
scroll to position [73, 0]
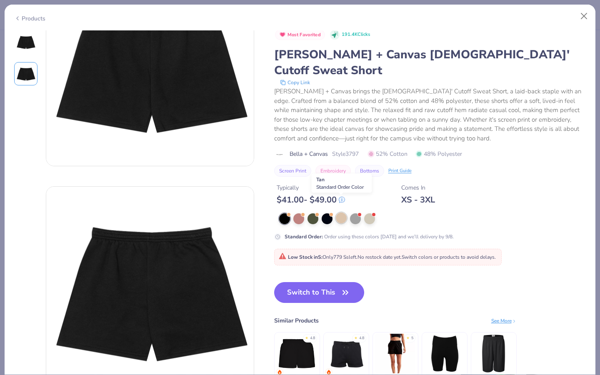
click at [342, 213] on div at bounding box center [341, 218] width 11 height 11
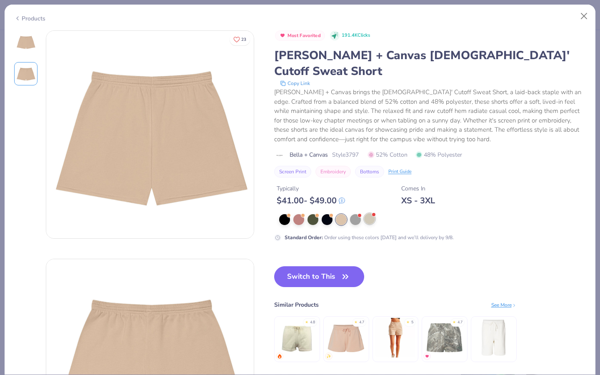
click at [366, 213] on div at bounding box center [369, 218] width 11 height 11
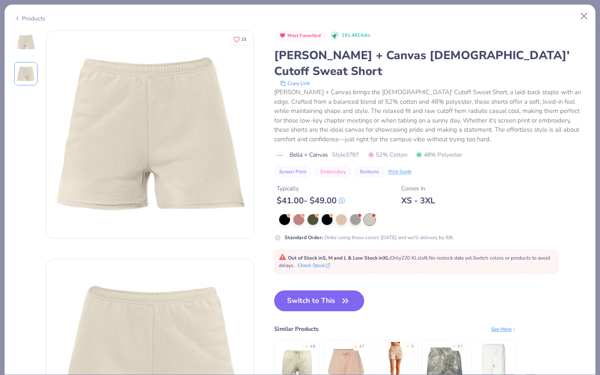
click at [32, 48] on img at bounding box center [26, 42] width 20 height 20
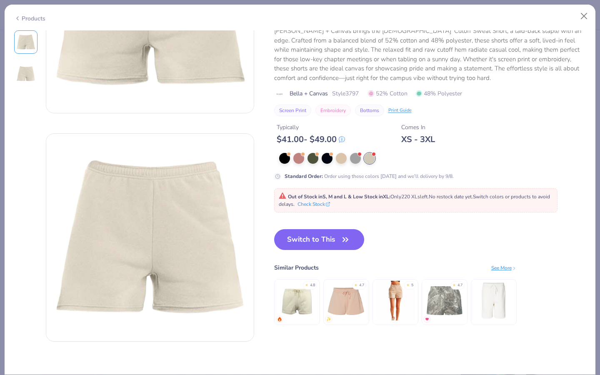
scroll to position [126, 0]
click at [358, 303] on img at bounding box center [346, 300] width 40 height 40
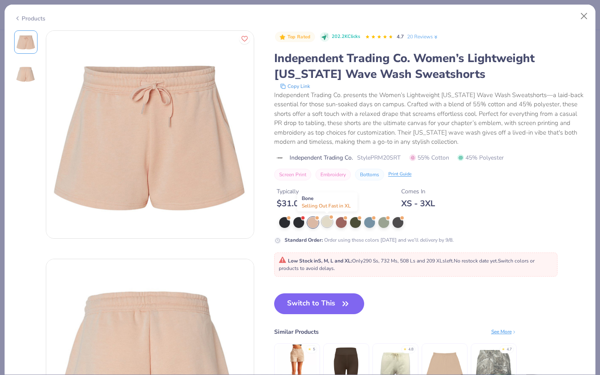
click at [329, 227] on div at bounding box center [327, 221] width 11 height 11
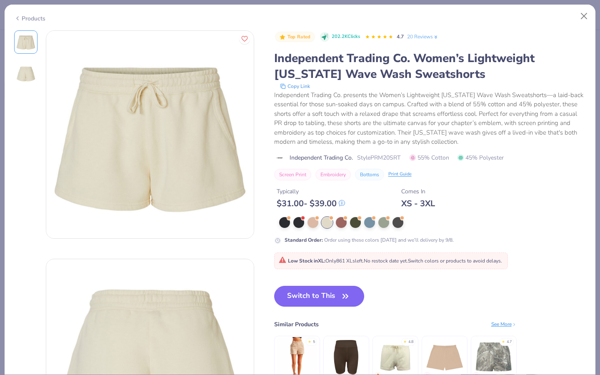
click at [23, 73] on img at bounding box center [26, 74] width 20 height 20
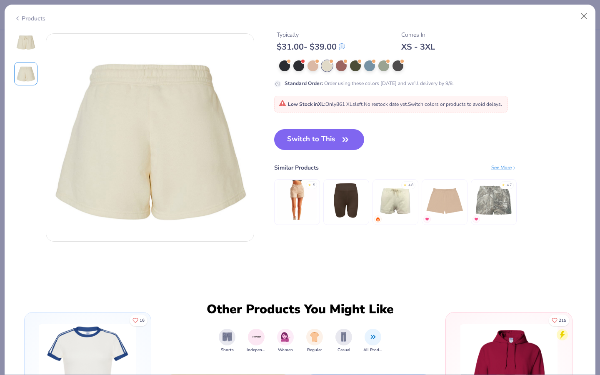
scroll to position [228, 0]
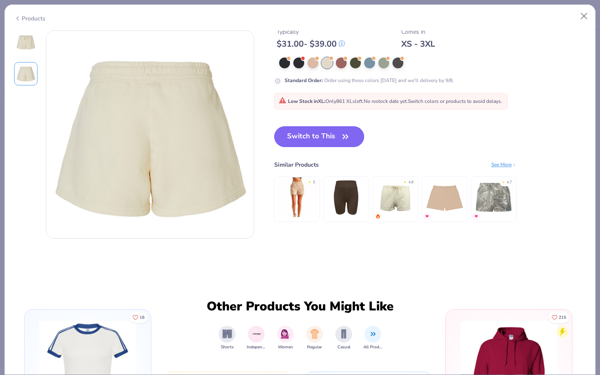
click at [24, 50] on img at bounding box center [26, 42] width 20 height 20
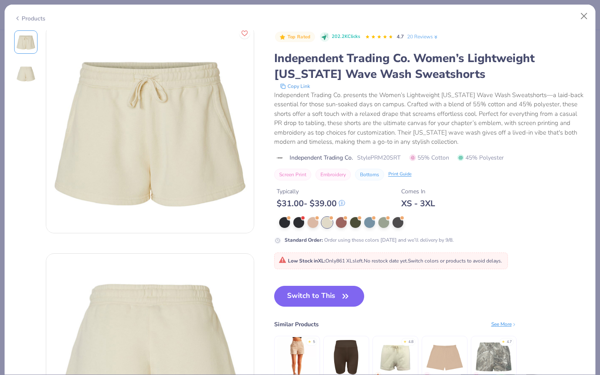
scroll to position [0, 0]
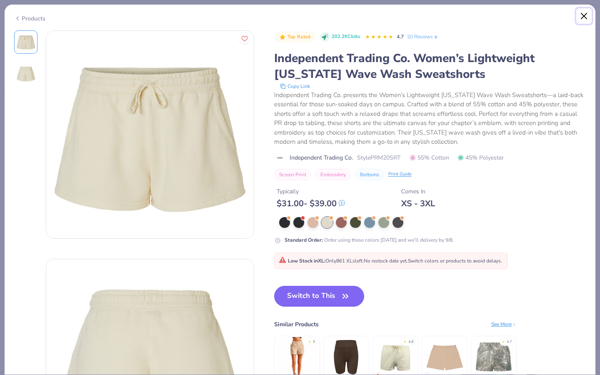
click at [583, 18] on button "Close" at bounding box center [584, 16] width 16 height 16
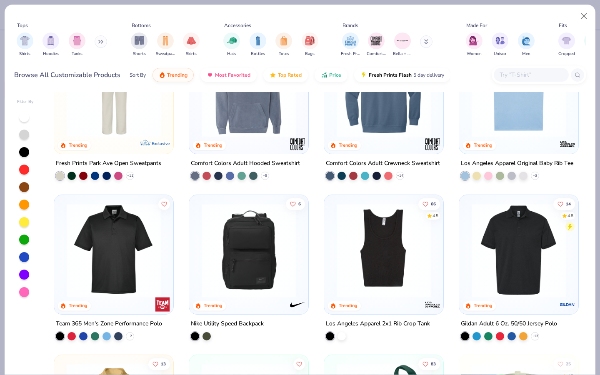
click at [95, 37] on div "Shirts Hoodies Tanks" at bounding box center [62, 44] width 96 height 31
click at [98, 38] on button at bounding box center [101, 41] width 13 height 13
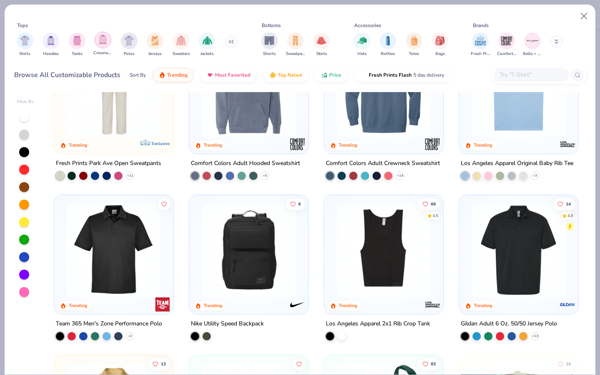
click at [98, 45] on div "filter for Crewnecks" at bounding box center [103, 40] width 17 height 17
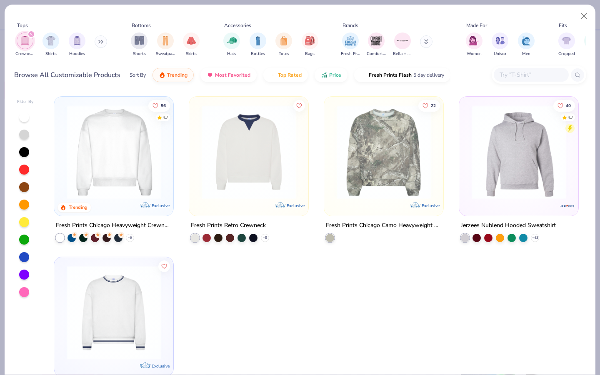
click at [30, 34] on icon "filter for Crewnecks" at bounding box center [31, 34] width 3 height 3
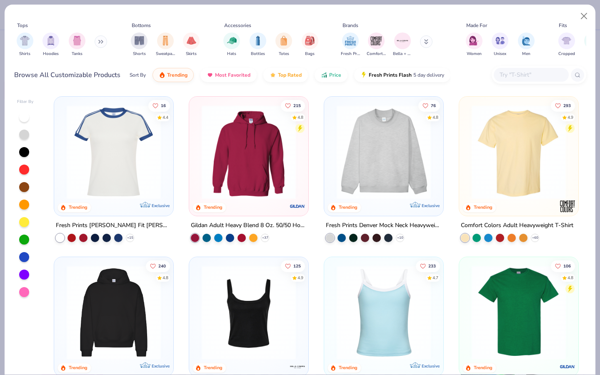
click at [505, 82] on div at bounding box center [539, 75] width 95 height 18
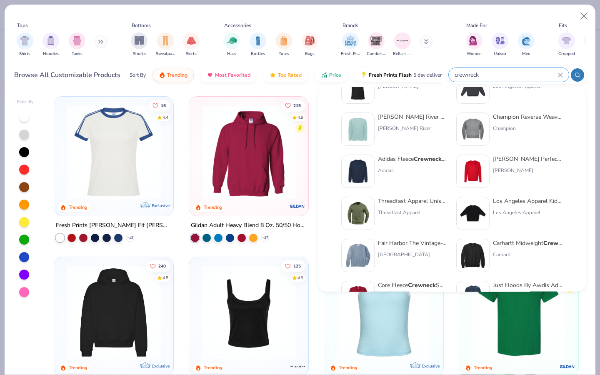
scroll to position [246, 0]
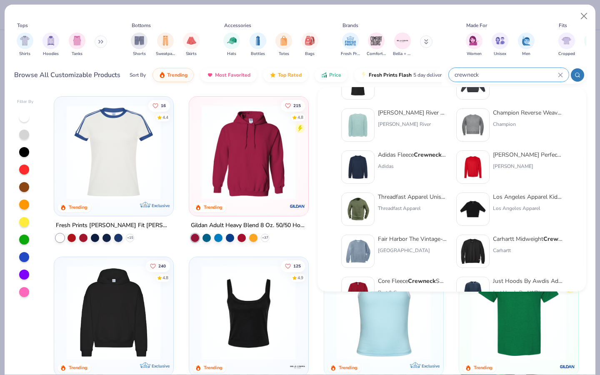
type input "crewneck"
click at [411, 159] on div "Adidas Fleece Crewneck Sweatshirt" at bounding box center [413, 155] width 70 height 9
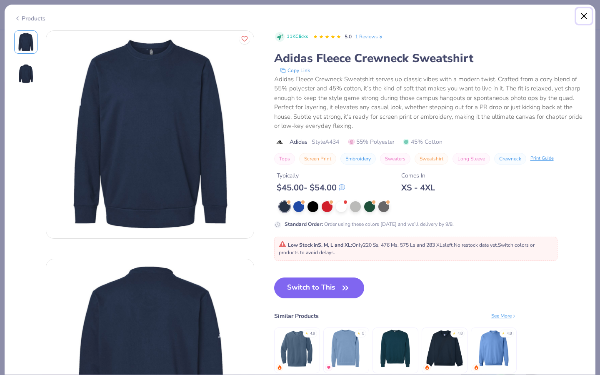
click at [583, 16] on button "Close" at bounding box center [584, 16] width 16 height 16
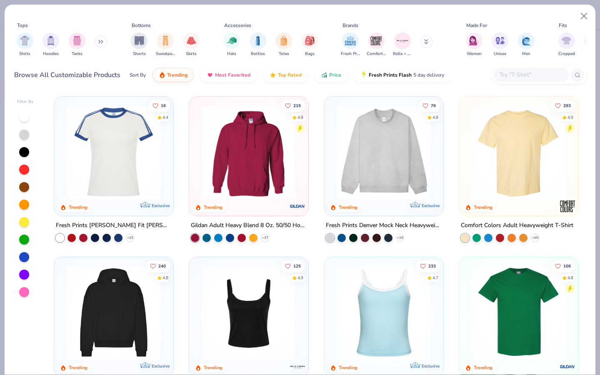
click at [424, 43] on button at bounding box center [426, 41] width 13 height 13
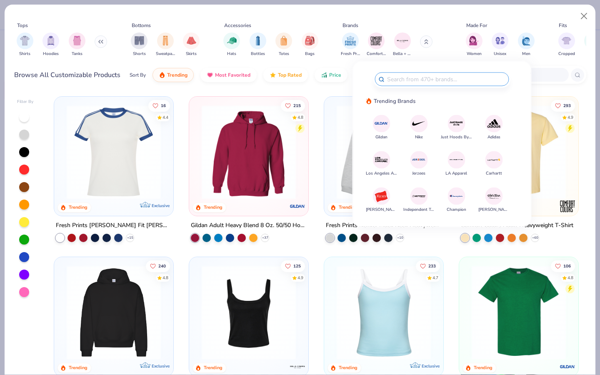
click at [422, 192] on img at bounding box center [419, 196] width 15 height 15
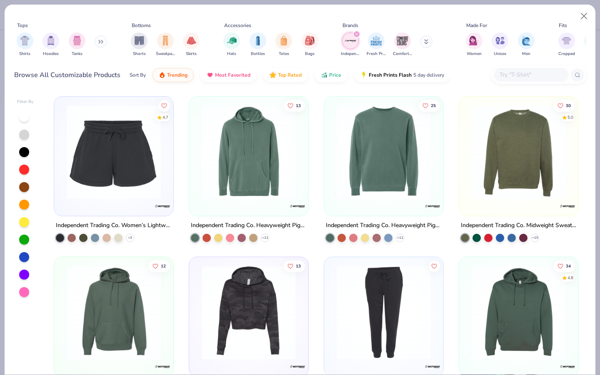
click at [370, 172] on img at bounding box center [384, 152] width 103 height 94
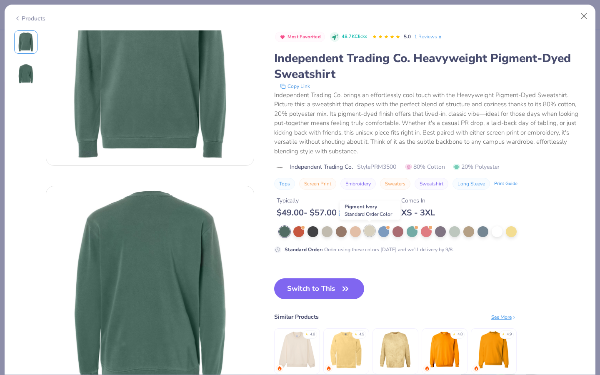
scroll to position [81, 0]
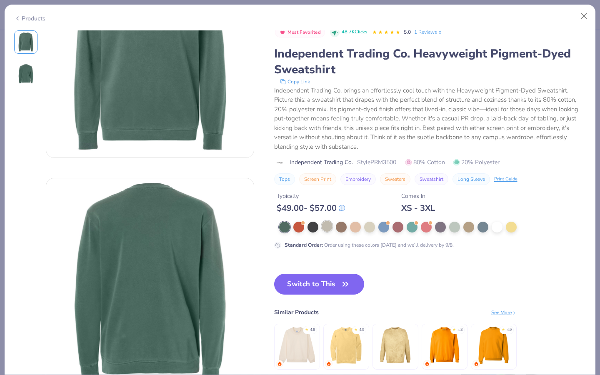
click at [329, 225] on div at bounding box center [327, 226] width 11 height 11
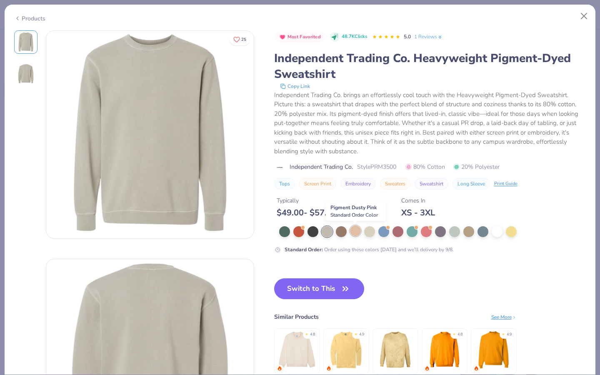
click at [358, 233] on div at bounding box center [355, 231] width 11 height 11
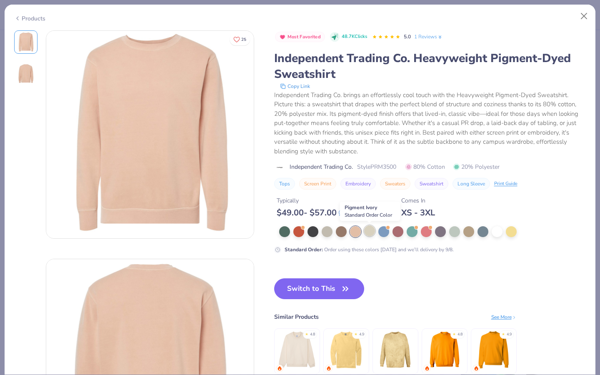
click at [368, 232] on div at bounding box center [369, 231] width 11 height 11
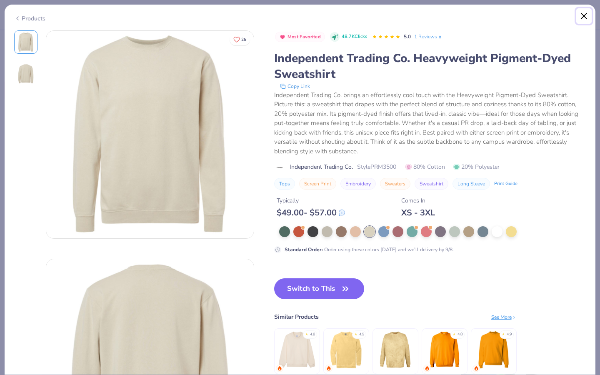
click at [581, 10] on button "Close" at bounding box center [584, 16] width 16 height 16
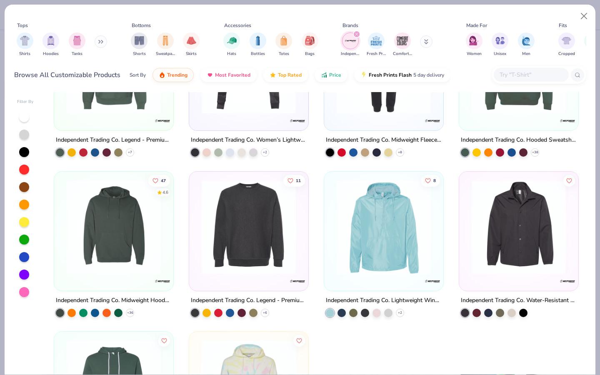
scroll to position [247, 0]
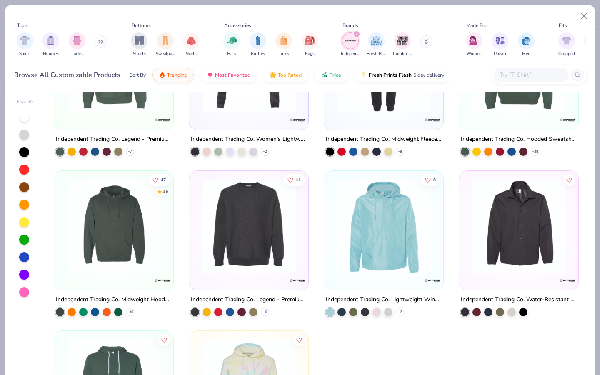
click at [256, 254] on img at bounding box center [249, 226] width 103 height 94
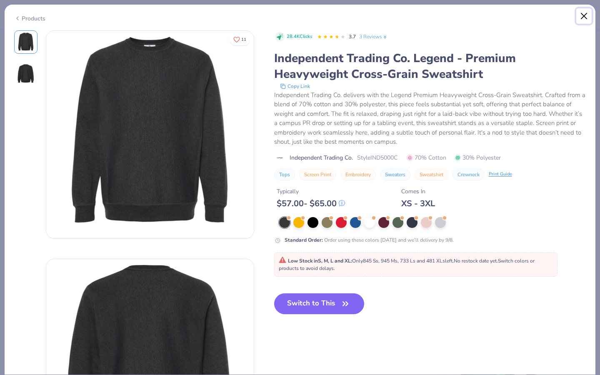
click at [586, 13] on button "Close" at bounding box center [584, 16] width 16 height 16
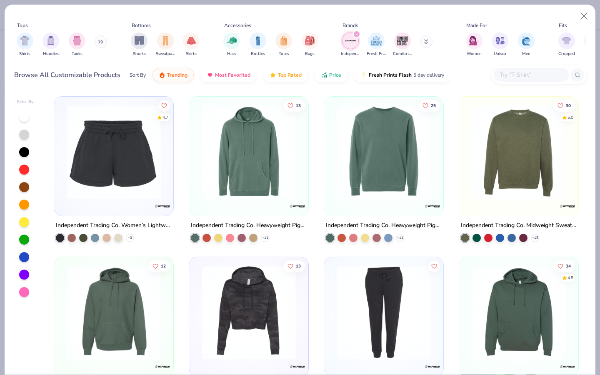
click at [468, 153] on img at bounding box center [519, 152] width 103 height 94
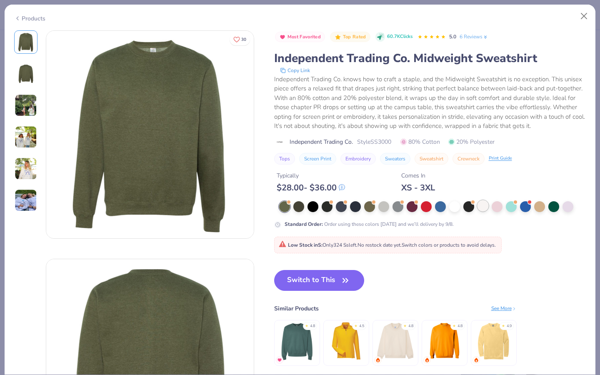
click at [487, 204] on div at bounding box center [483, 205] width 11 height 11
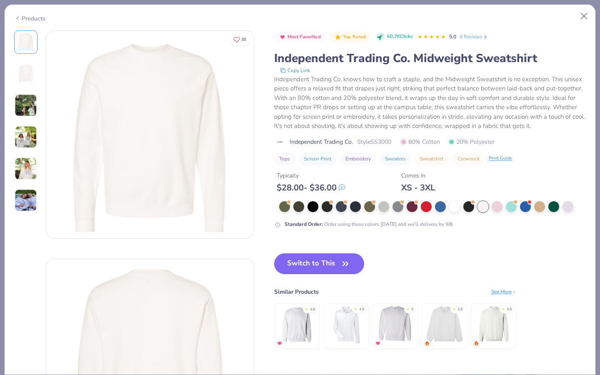
click at [33, 81] on img at bounding box center [26, 74] width 20 height 20
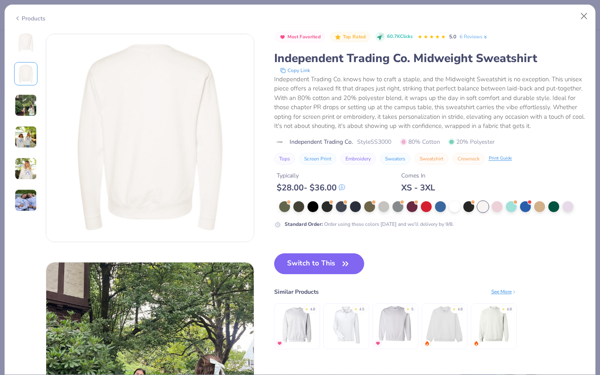
scroll to position [228, 0]
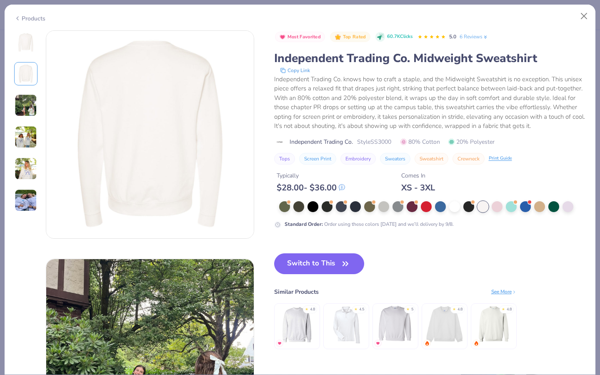
click at [28, 54] on div at bounding box center [25, 121] width 23 height 182
click at [25, 103] on img at bounding box center [26, 105] width 23 height 23
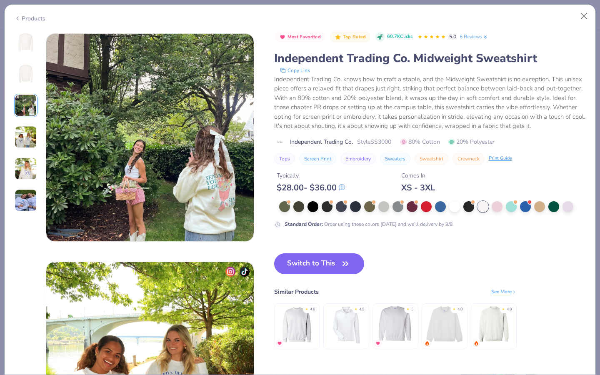
scroll to position [457, 0]
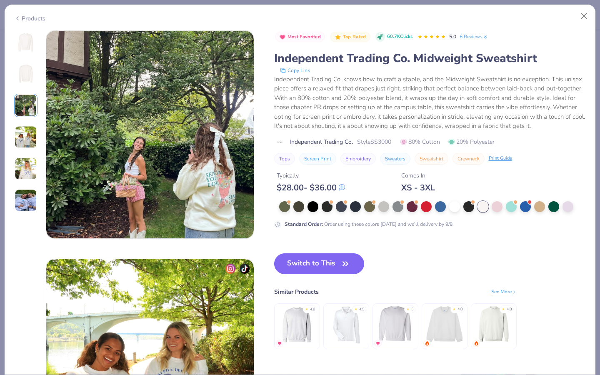
click at [21, 137] on img at bounding box center [26, 137] width 23 height 23
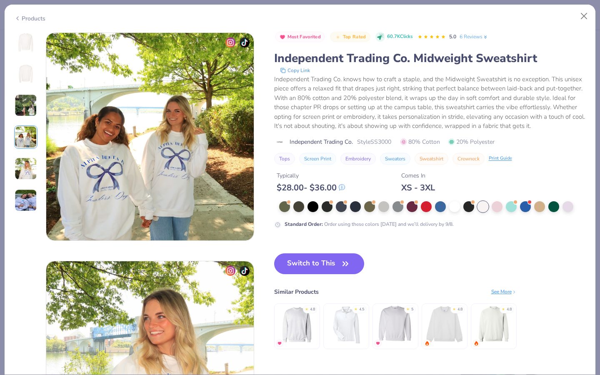
scroll to position [685, 0]
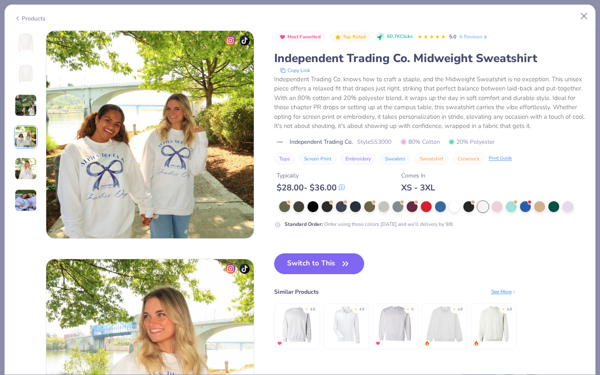
click at [23, 159] on img at bounding box center [26, 169] width 23 height 23
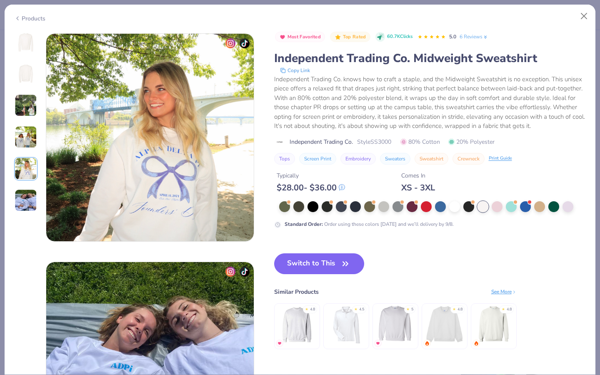
scroll to position [914, 0]
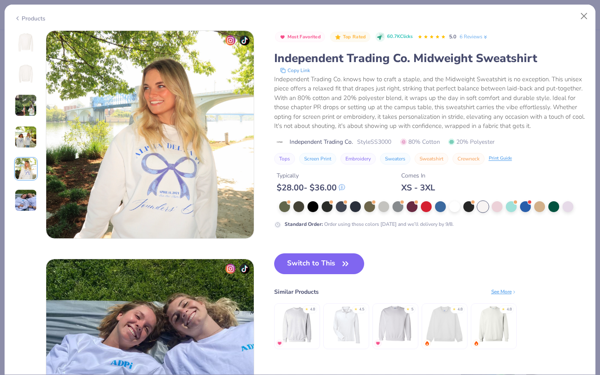
click at [24, 204] on img at bounding box center [26, 200] width 23 height 23
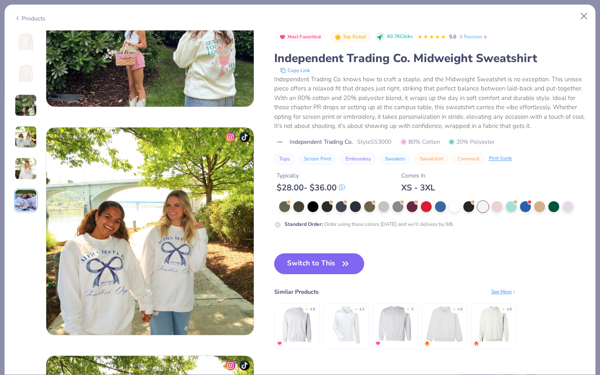
scroll to position [571, 0]
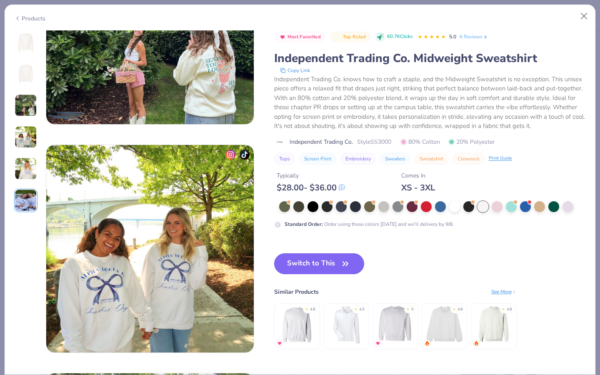
click at [325, 267] on button "Switch to This" at bounding box center [319, 263] width 90 height 21
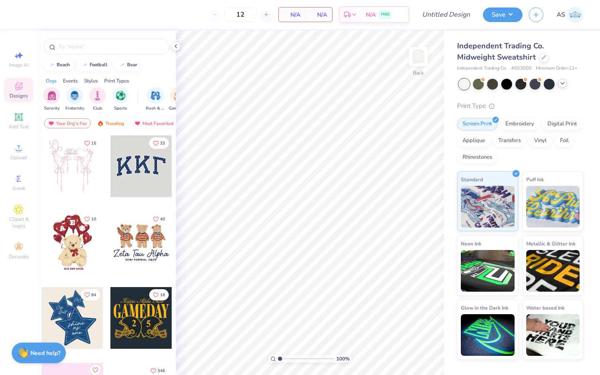
click at [525, 66] on span "# SS3000" at bounding box center [521, 68] width 20 height 7
copy span "SS3000"
click at [574, 17] on img at bounding box center [575, 15] width 16 height 16
click at [540, 64] on div "Independent Trading Co. Midweight Sweatshirt Independent Trading Co. # SS3000 M…" at bounding box center [520, 56] width 126 height 32
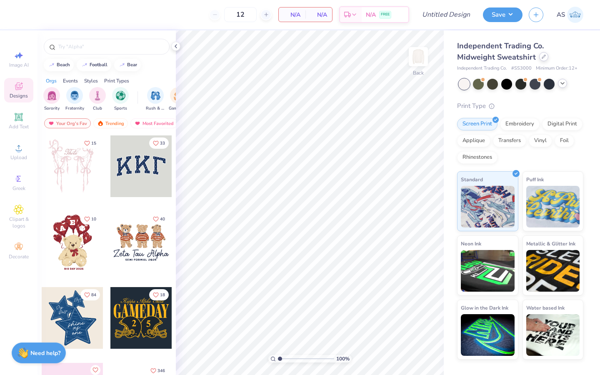
click at [542, 56] on icon at bounding box center [544, 57] width 4 height 4
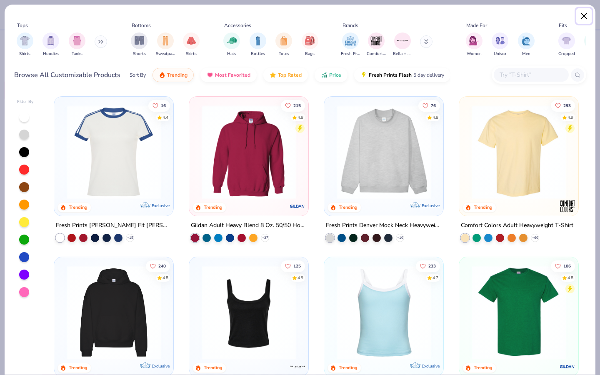
click at [585, 17] on button "Close" at bounding box center [584, 16] width 16 height 16
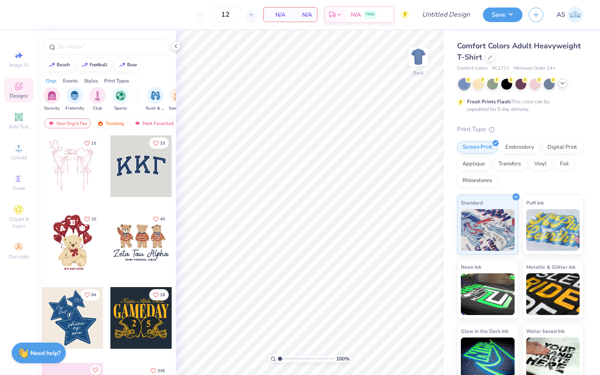
click at [560, 82] on icon at bounding box center [562, 83] width 7 height 7
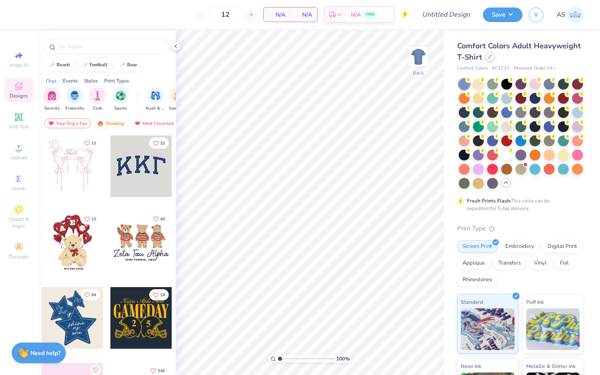
click at [495, 60] on div at bounding box center [490, 56] width 9 height 9
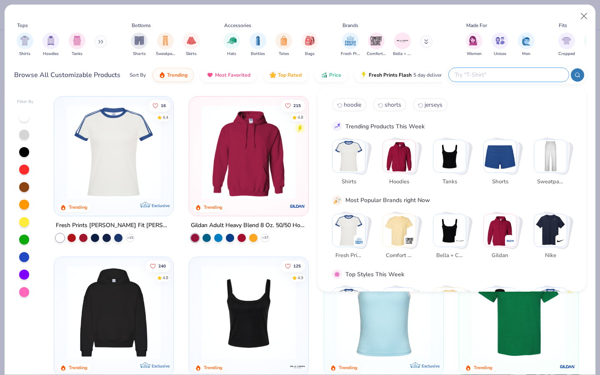
click at [510, 78] on input "text" at bounding box center [508, 75] width 109 height 10
type input "shorts"
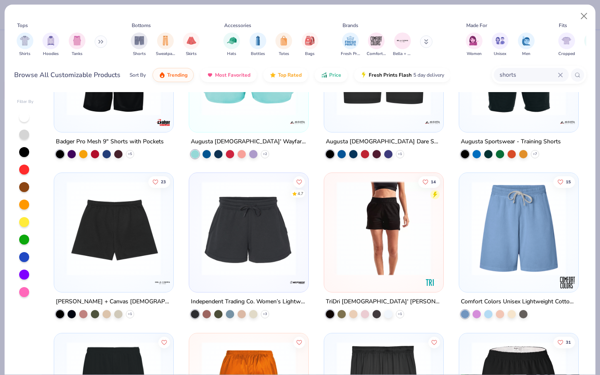
scroll to position [1043, 0]
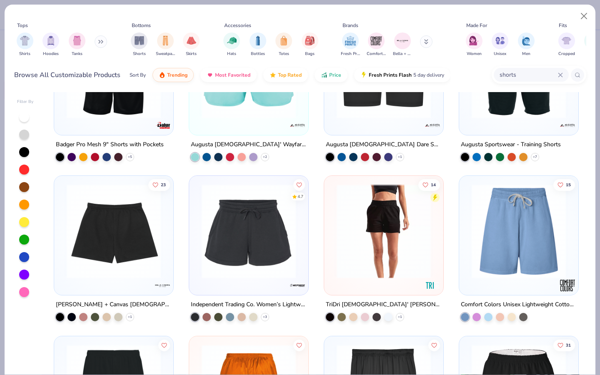
click at [272, 236] on img at bounding box center [249, 231] width 103 height 94
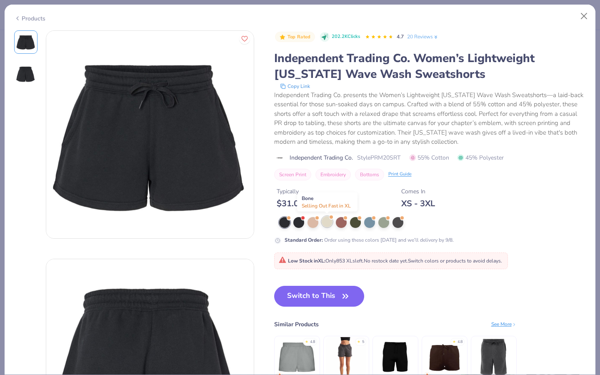
click at [326, 224] on div at bounding box center [327, 221] width 11 height 11
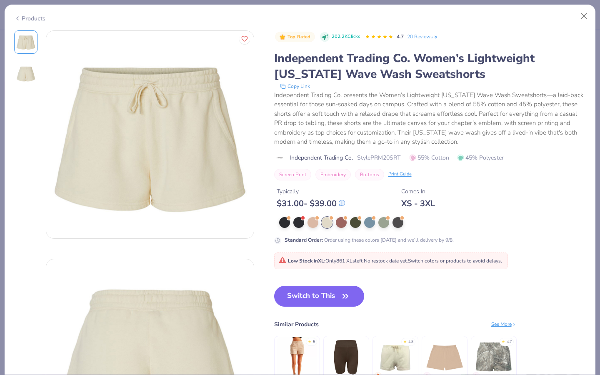
click at [383, 157] on span "Style PRM20SRT" at bounding box center [378, 157] width 43 height 9
copy span "PRM20SRT"
click at [433, 133] on div "Independent Trading Co. presents the Women’s Lightweight [US_STATE] Wave Wash S…" at bounding box center [430, 118] width 312 height 56
click at [394, 154] on span "Style PRM20SRT" at bounding box center [378, 157] width 43 height 9
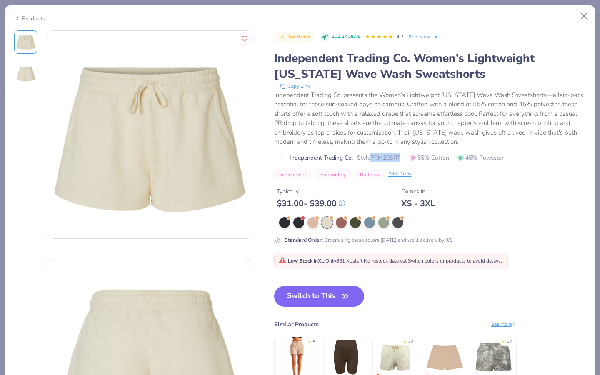
click at [394, 154] on span "Style PRM20SRT" at bounding box center [378, 157] width 43 height 9
copy span "PRM20SRT"
